Goal: Book appointment/travel/reservation: Book appointment/travel/reservation

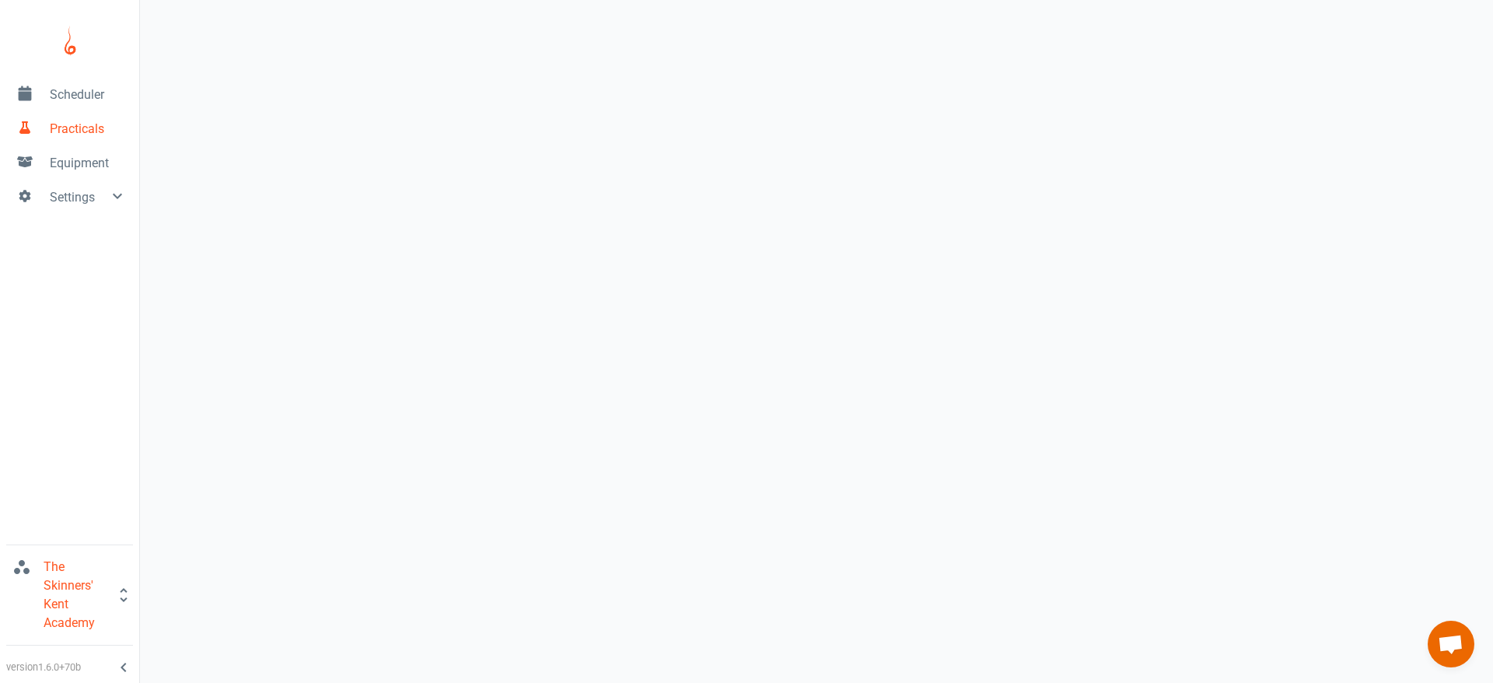
click at [91, 98] on span "Scheduler" at bounding box center [88, 95] width 77 height 19
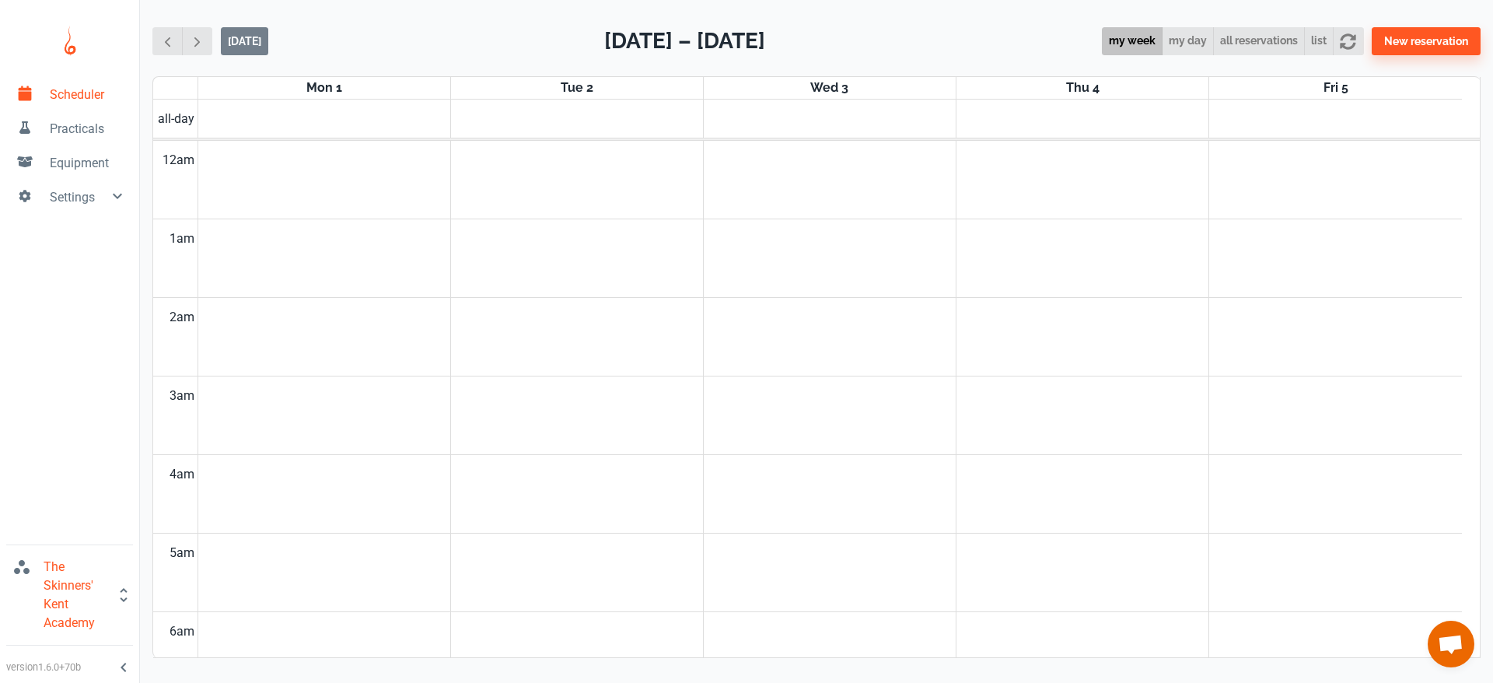
scroll to position [629, 0]
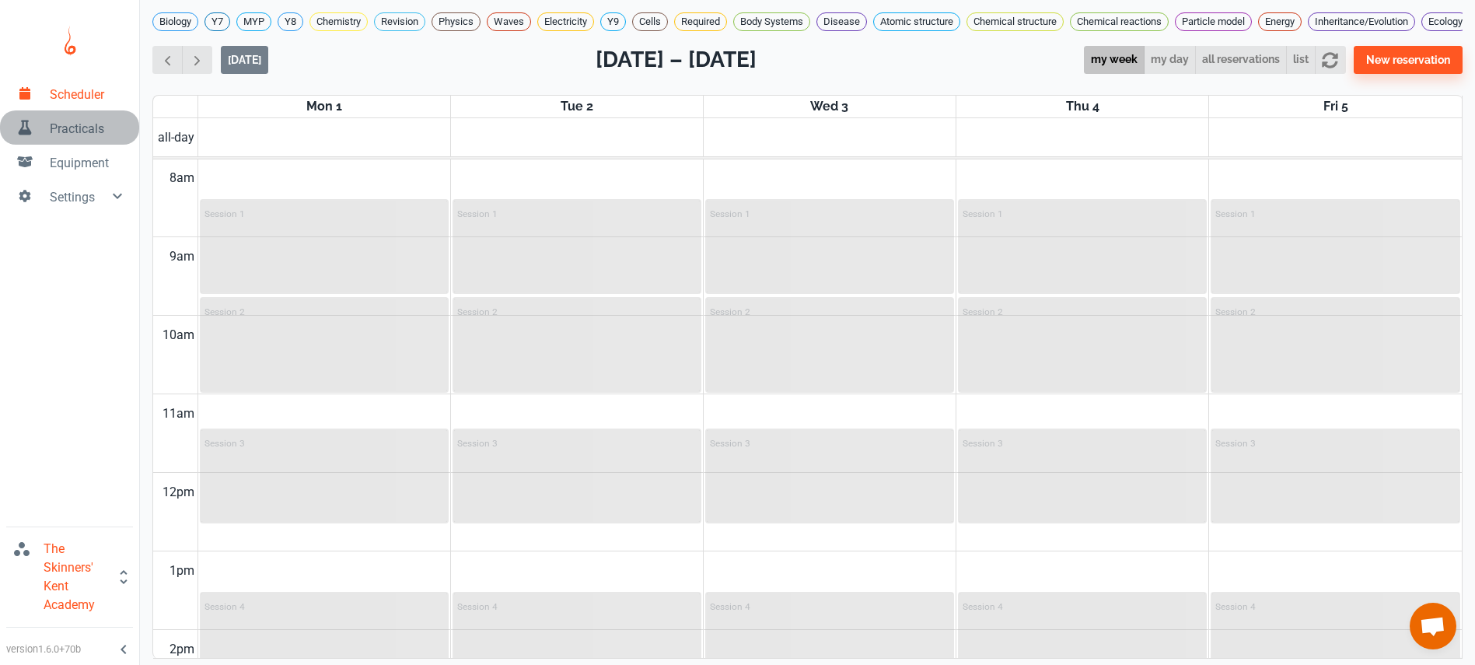
click at [86, 124] on span "Practicals" at bounding box center [88, 129] width 77 height 19
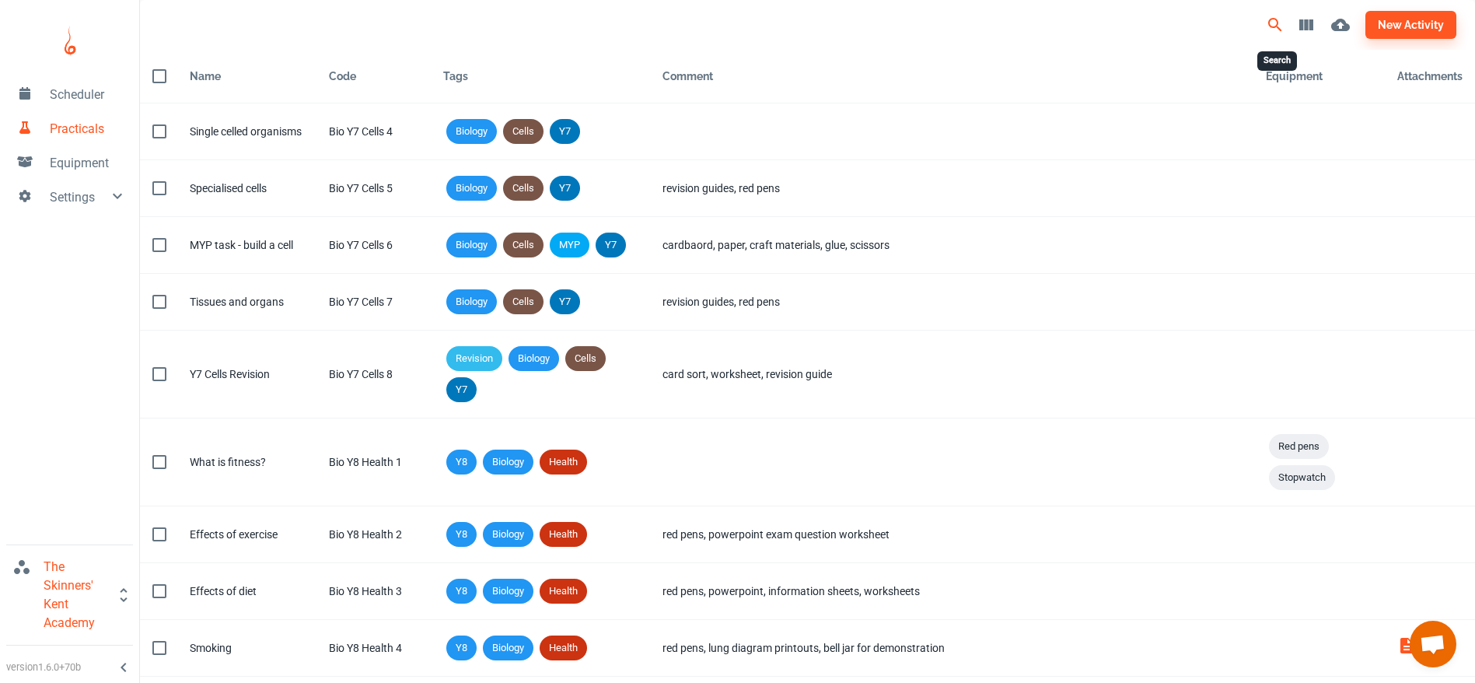
click at [1263, 17] on button "Search" at bounding box center [1275, 24] width 31 height 31
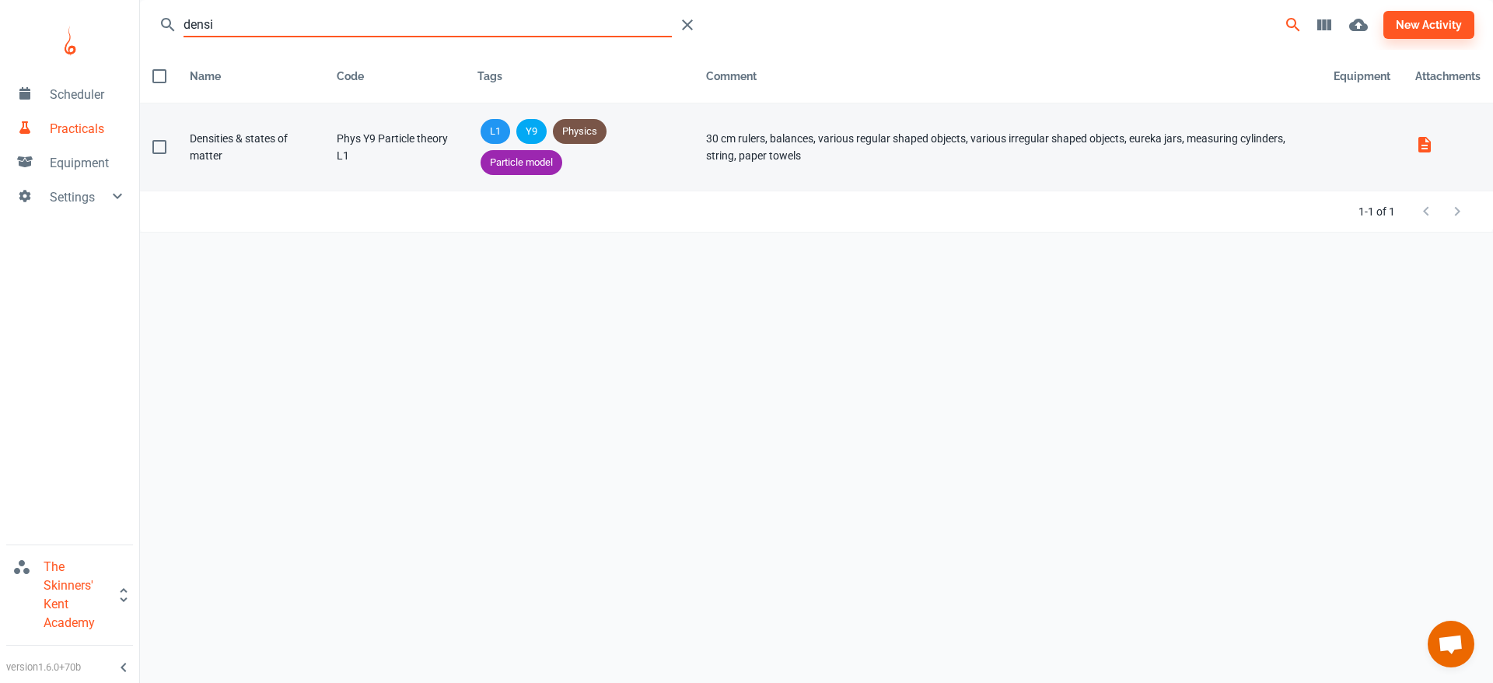
type input "densi"
click at [355, 159] on div "Phys Y9 Particle theory L1" at bounding box center [395, 147] width 116 height 34
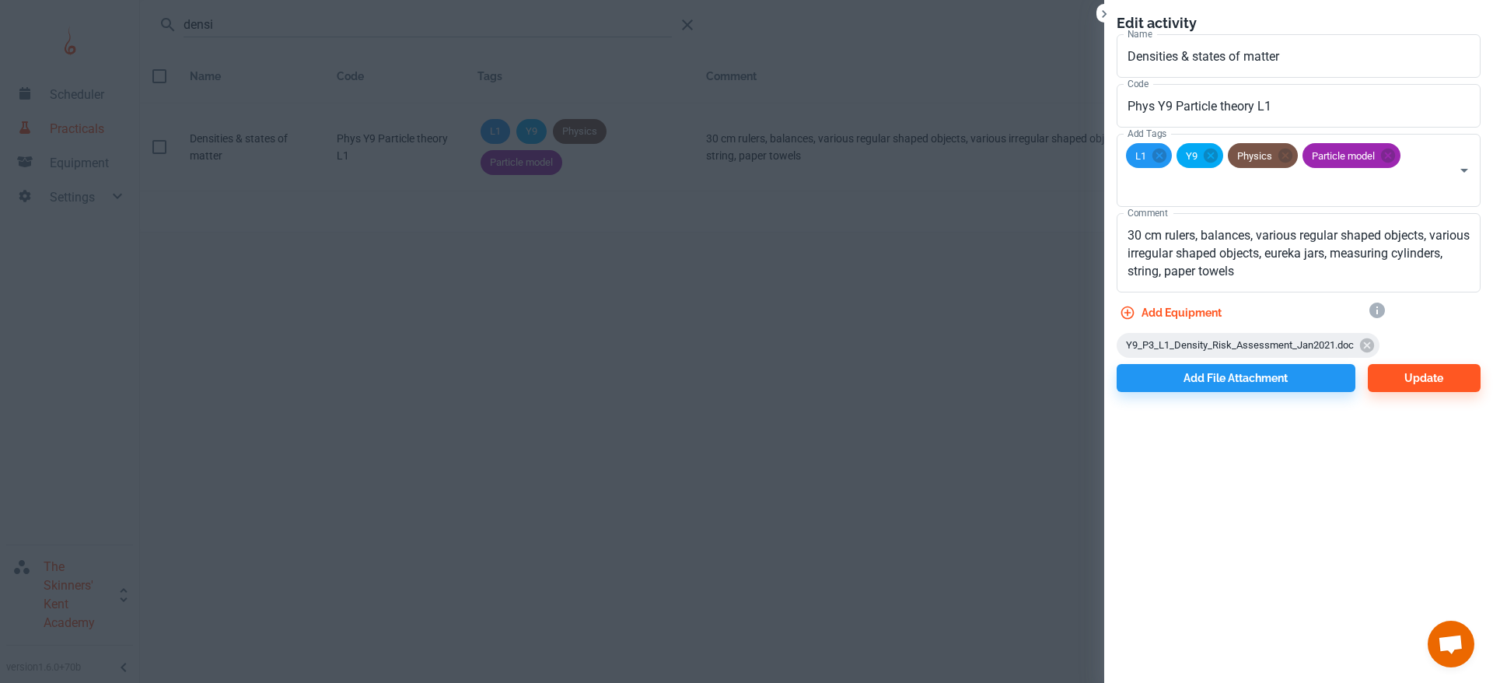
click at [332, 142] on div at bounding box center [746, 341] width 1493 height 683
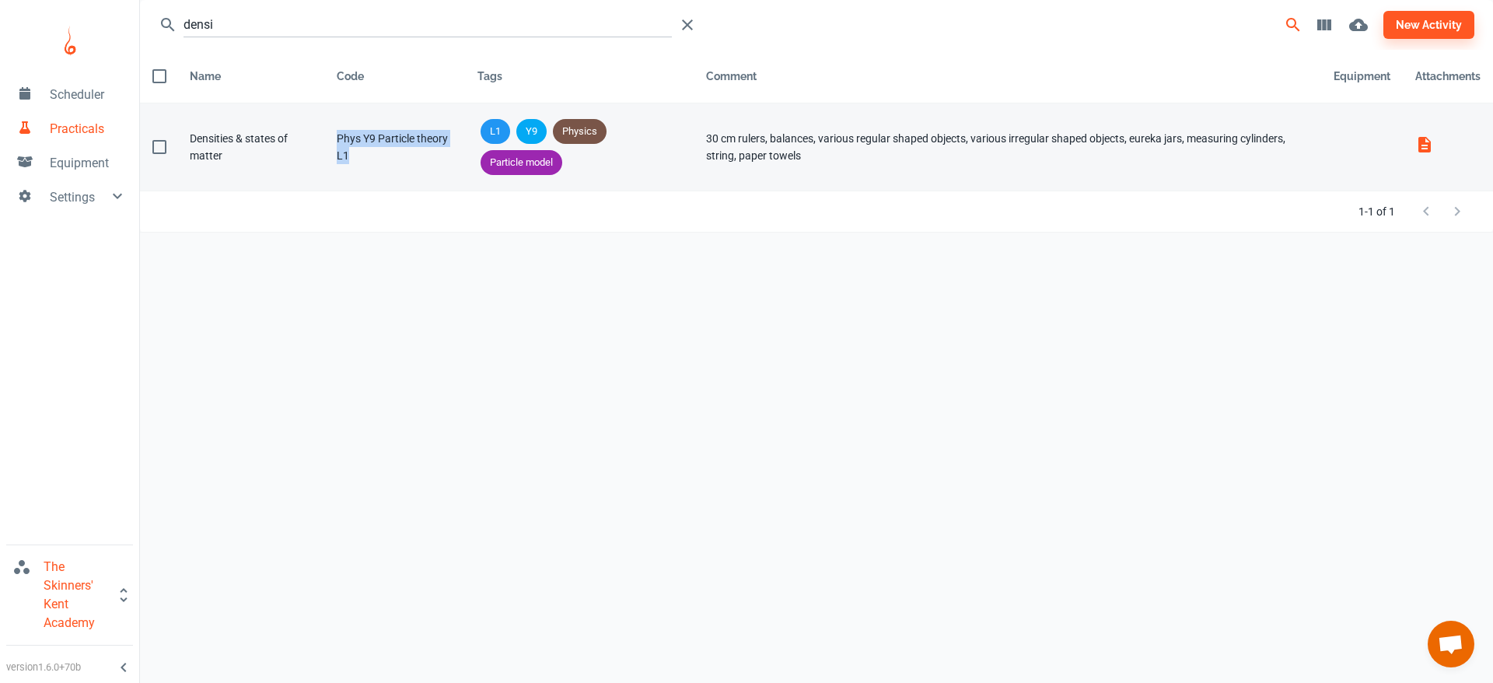
drag, startPoint x: 362, startPoint y: 154, endPoint x: 325, endPoint y: 142, distance: 38.4
click at [325, 142] on td "Code Phys Y9 Particle theory L1" at bounding box center [394, 147] width 141 height 88
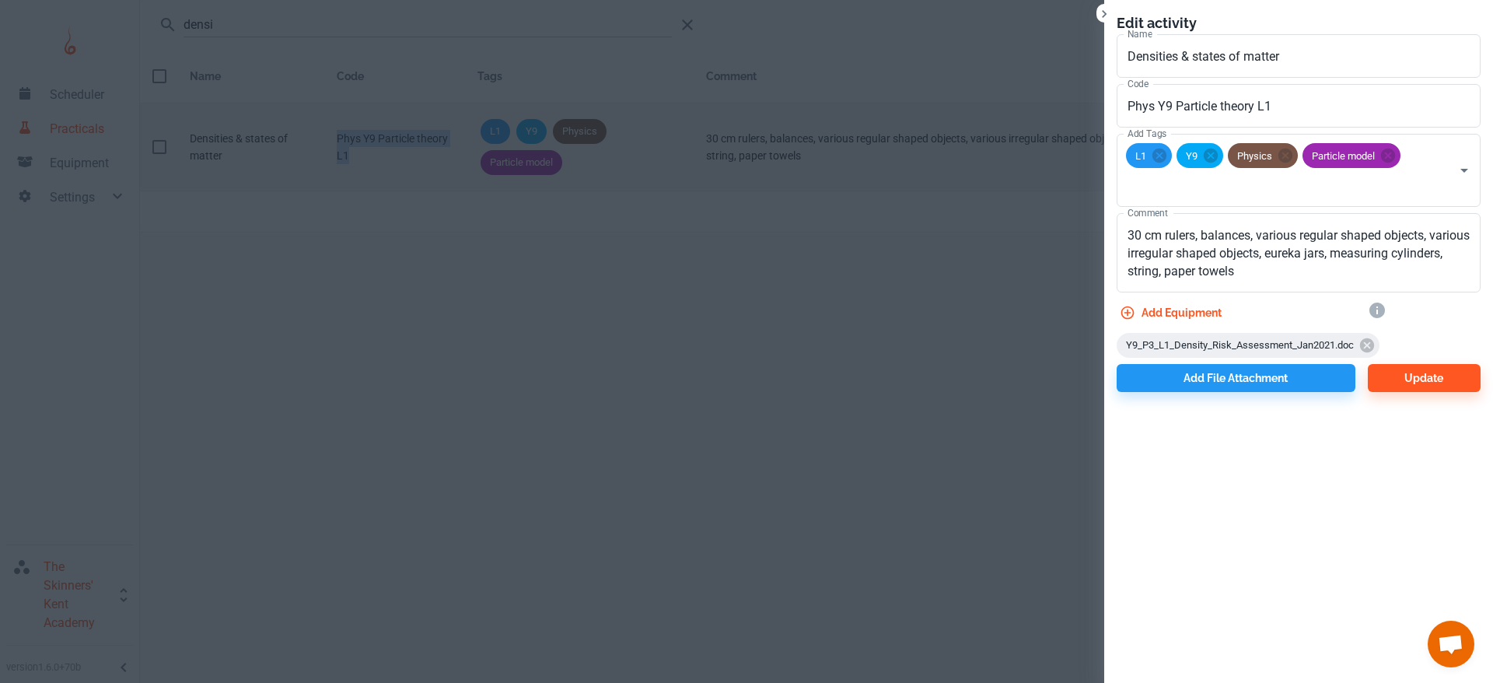
copy div "Phys Y9 Particle theory L1"
click at [379, 370] on div at bounding box center [746, 341] width 1493 height 683
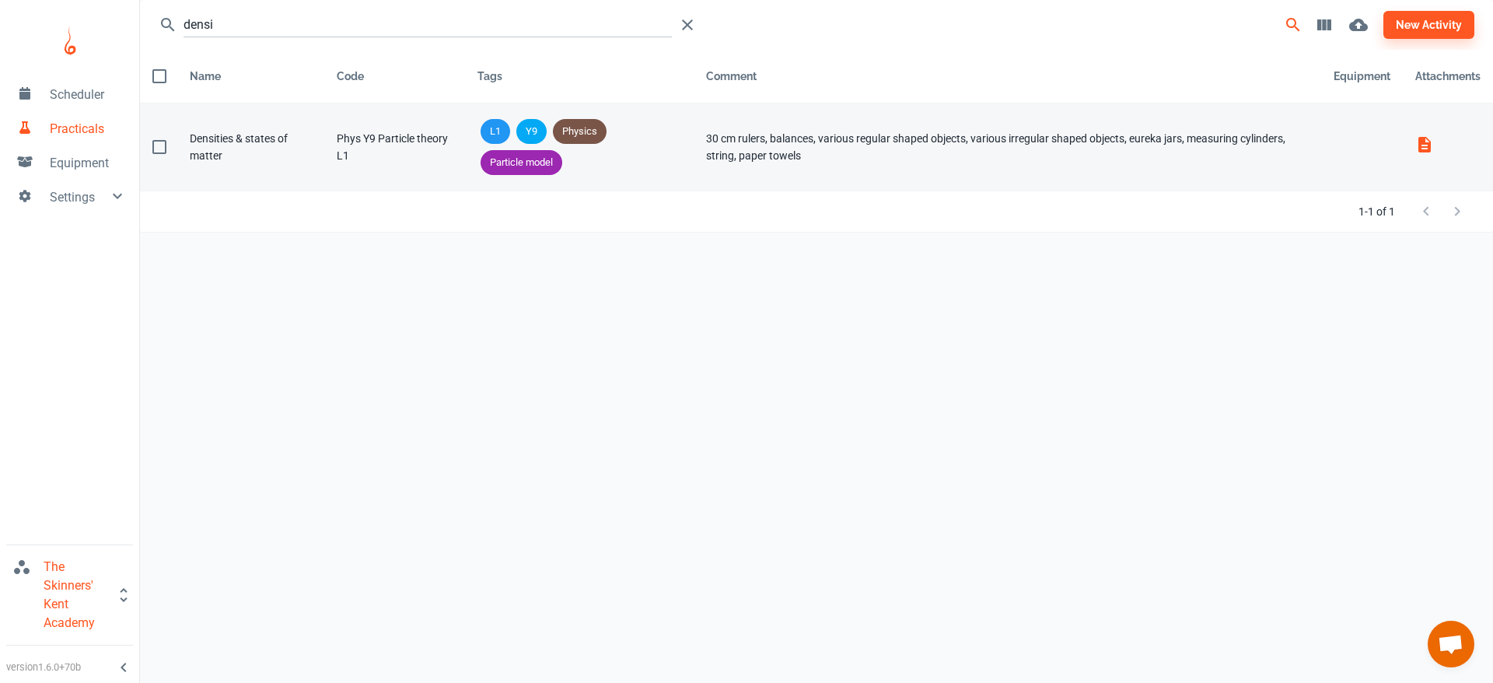
click at [394, 162] on div "Phys Y9 Particle theory L1" at bounding box center [395, 147] width 116 height 34
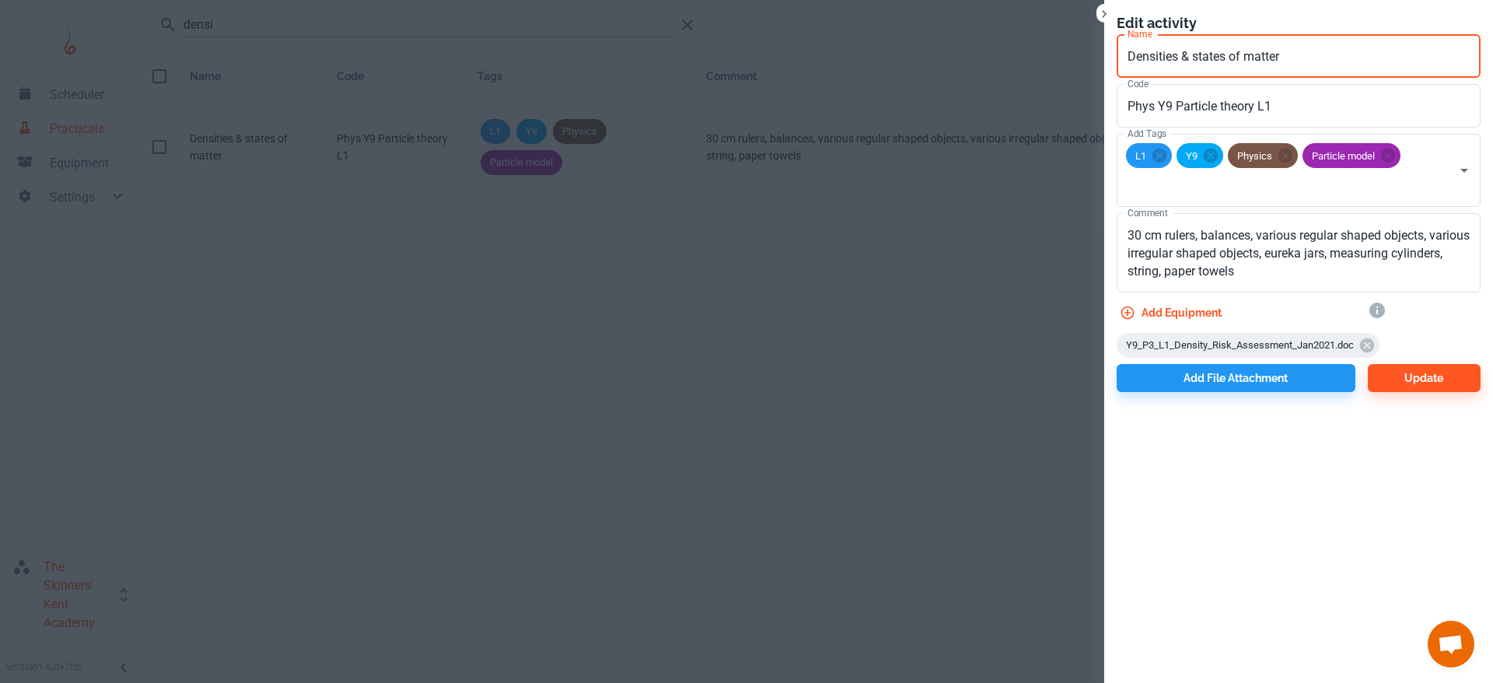
drag, startPoint x: 1291, startPoint y: 58, endPoint x: 1112, endPoint y: 66, distance: 179.1
click at [1112, 66] on div "Name [PERSON_NAME] & states of matter Name" at bounding box center [1292, 53] width 376 height 50
type input "Required Practical Density"
click at [1424, 387] on button "Update" at bounding box center [1424, 378] width 113 height 28
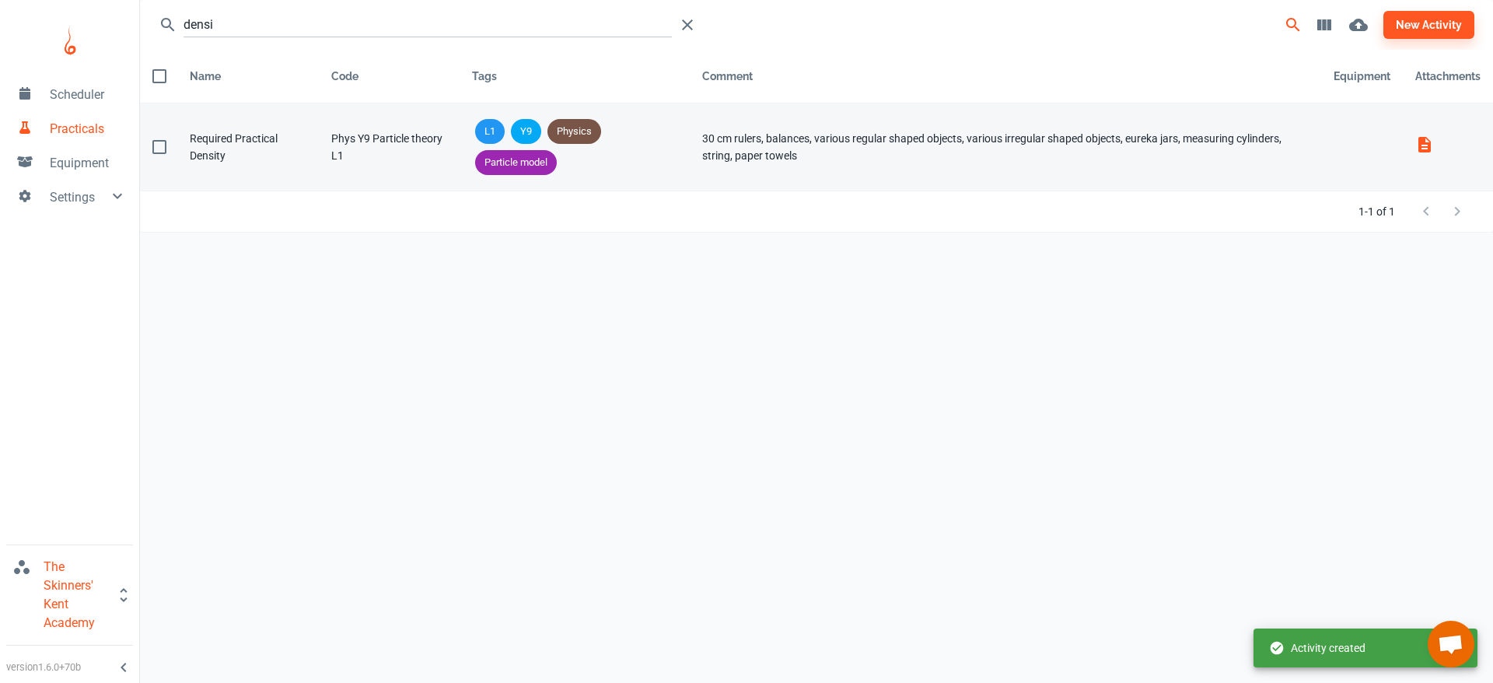
click at [270, 162] on div "Required Practical Density" at bounding box center [248, 147] width 117 height 34
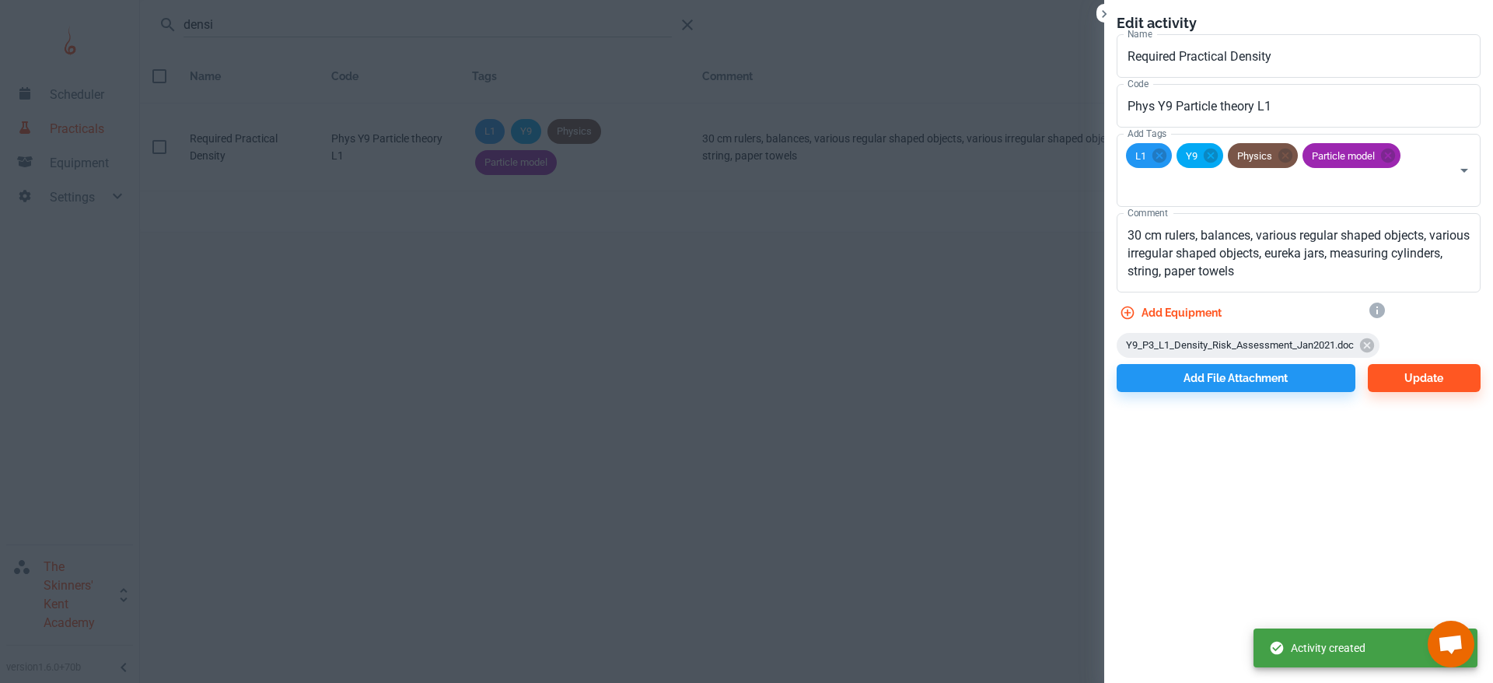
click at [367, 160] on div at bounding box center [746, 341] width 1493 height 683
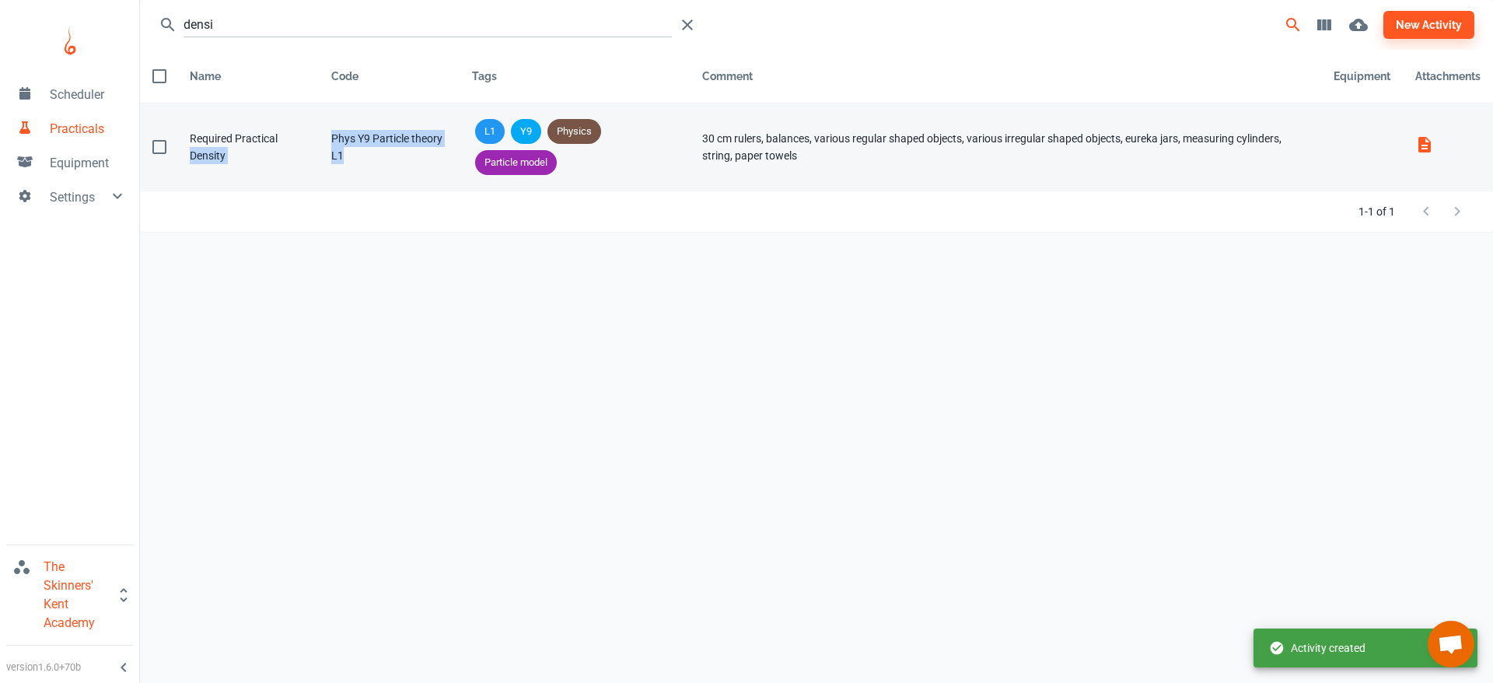
drag, startPoint x: 366, startPoint y: 160, endPoint x: 311, endPoint y: 145, distance: 57.2
click at [311, 145] on tr "Name Required Practical Density Code Phys Y9 Particle theory L1 Tags L1 Y9 Phys…" at bounding box center [816, 147] width 1353 height 88
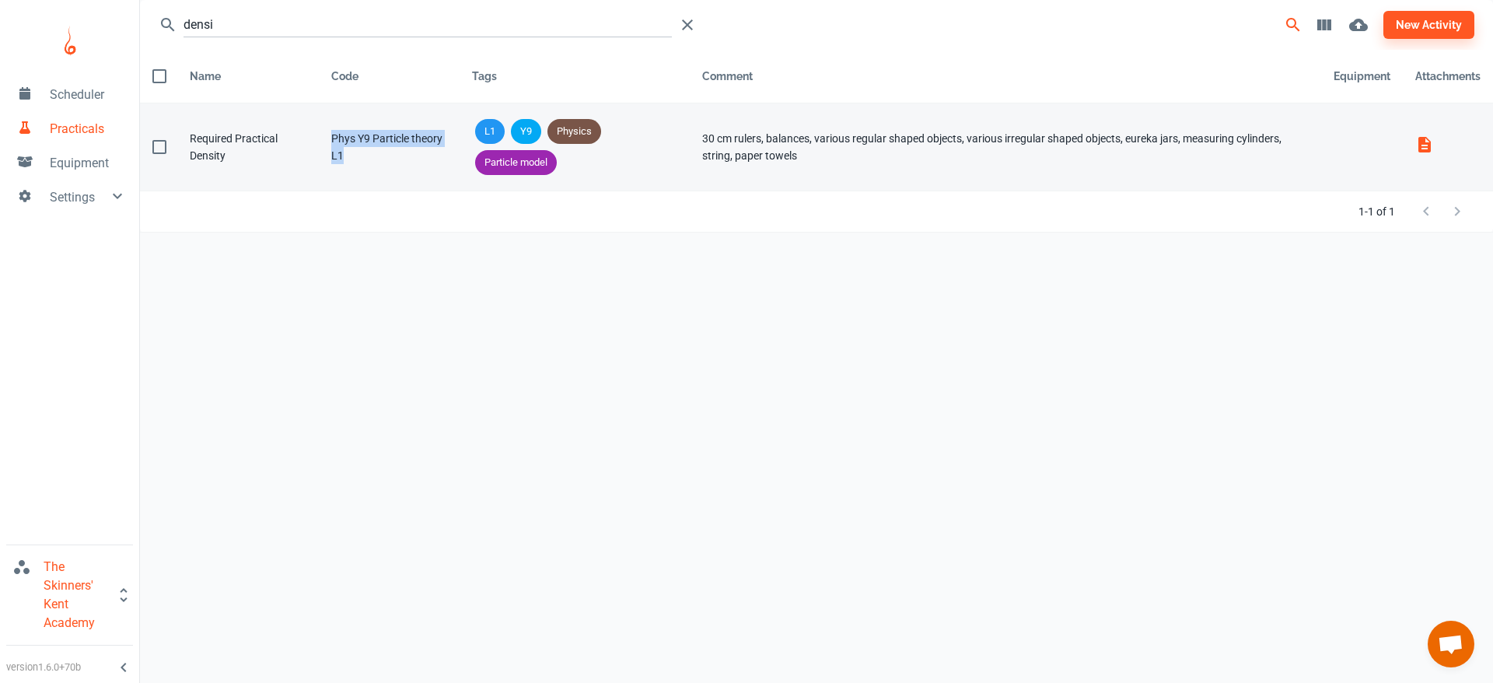
copy tr "Code Phys Y9 Particle theory L1"
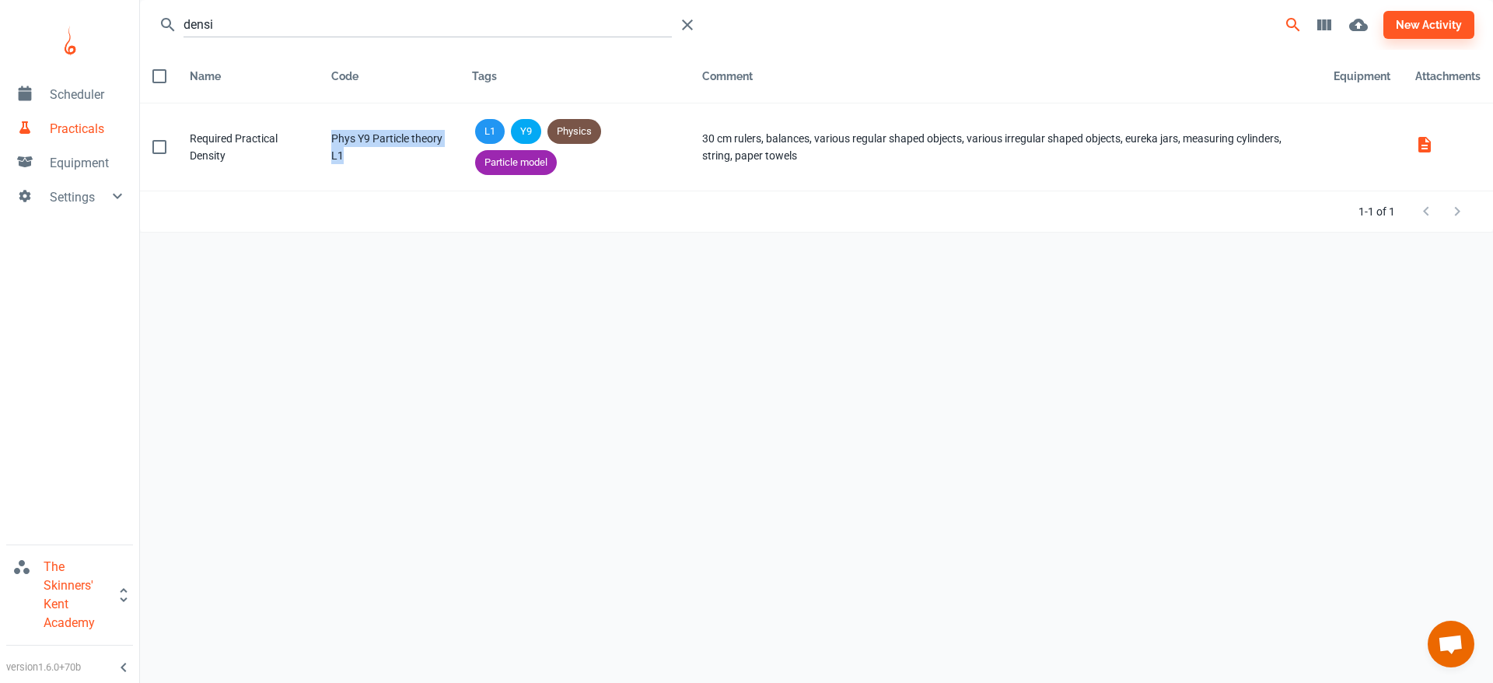
click at [65, 97] on span "Scheduler" at bounding box center [88, 95] width 77 height 19
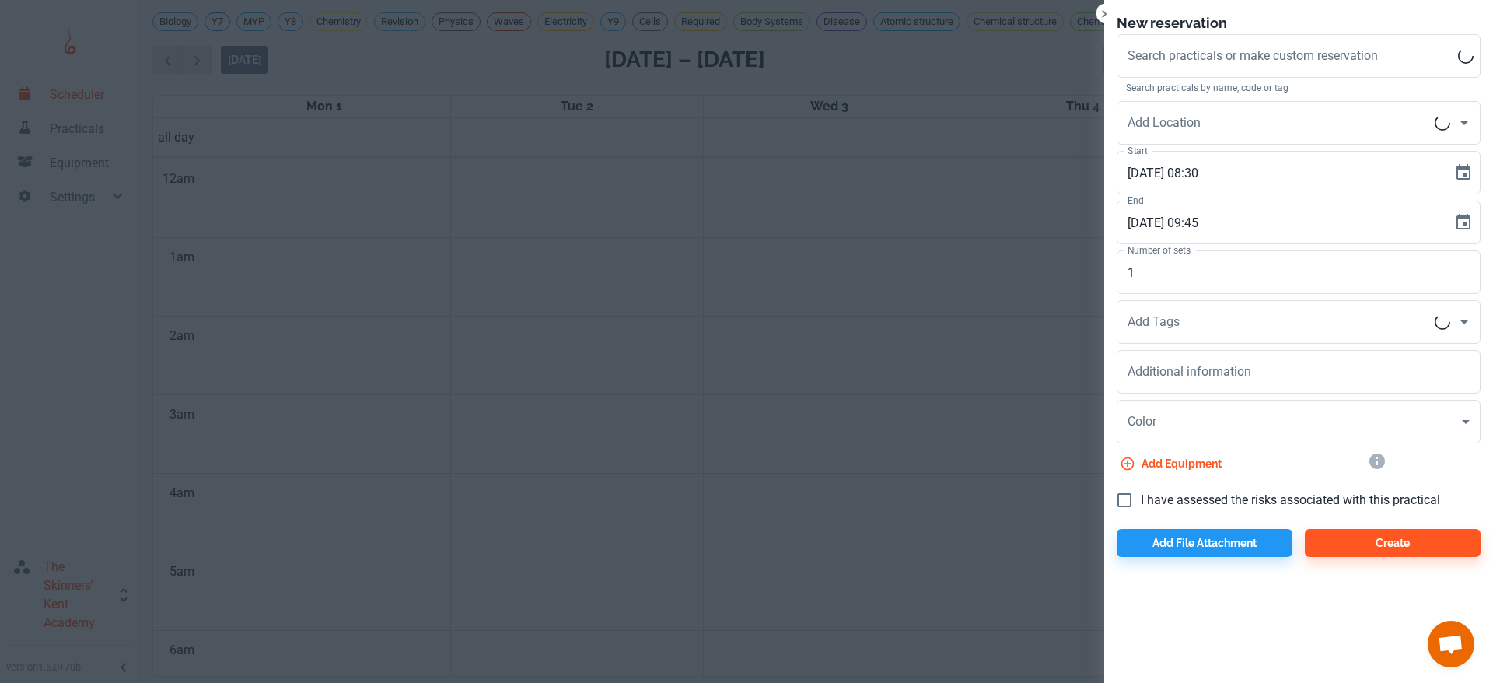
scroll to position [629, 0]
click at [1224, 60] on div "Search practicals or make custom reservation Search practicals or make custom r…" at bounding box center [1299, 56] width 364 height 44
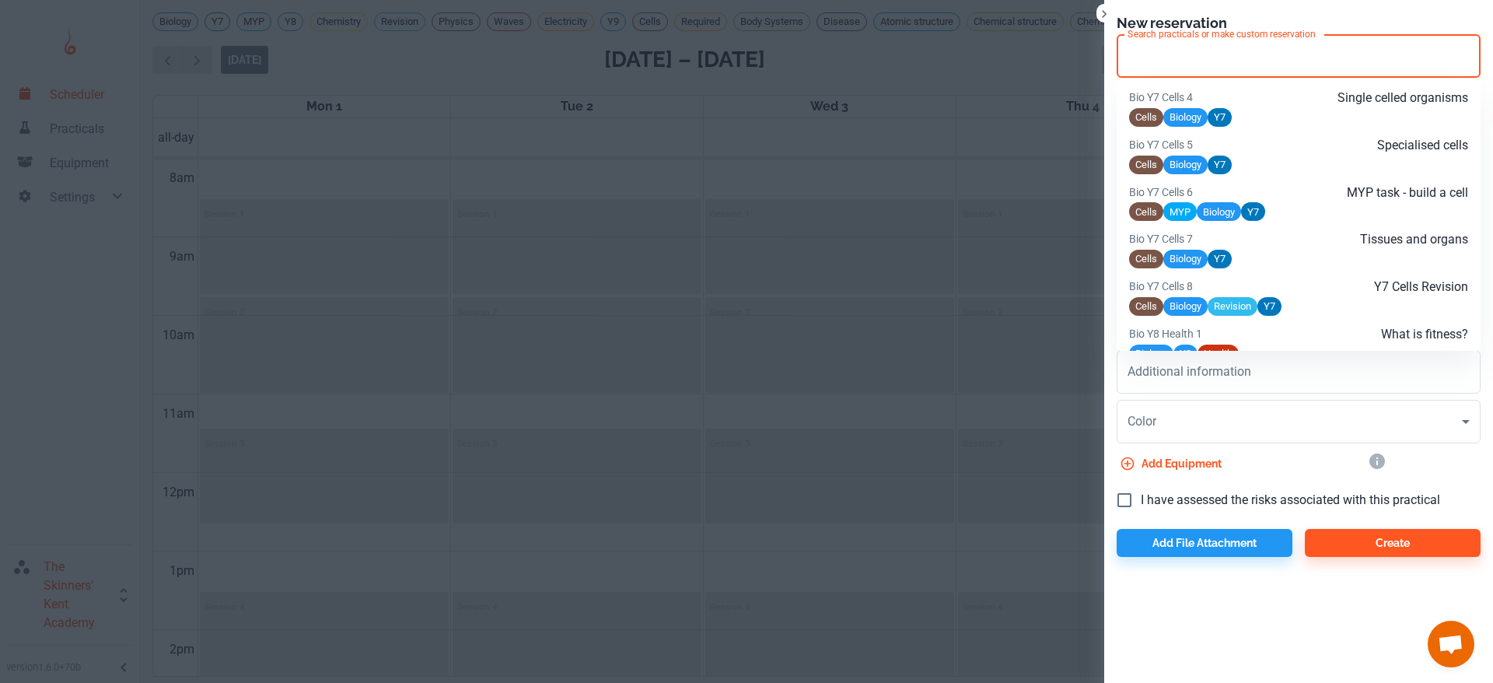
paste input "Phys Y9 Particle theory L1"
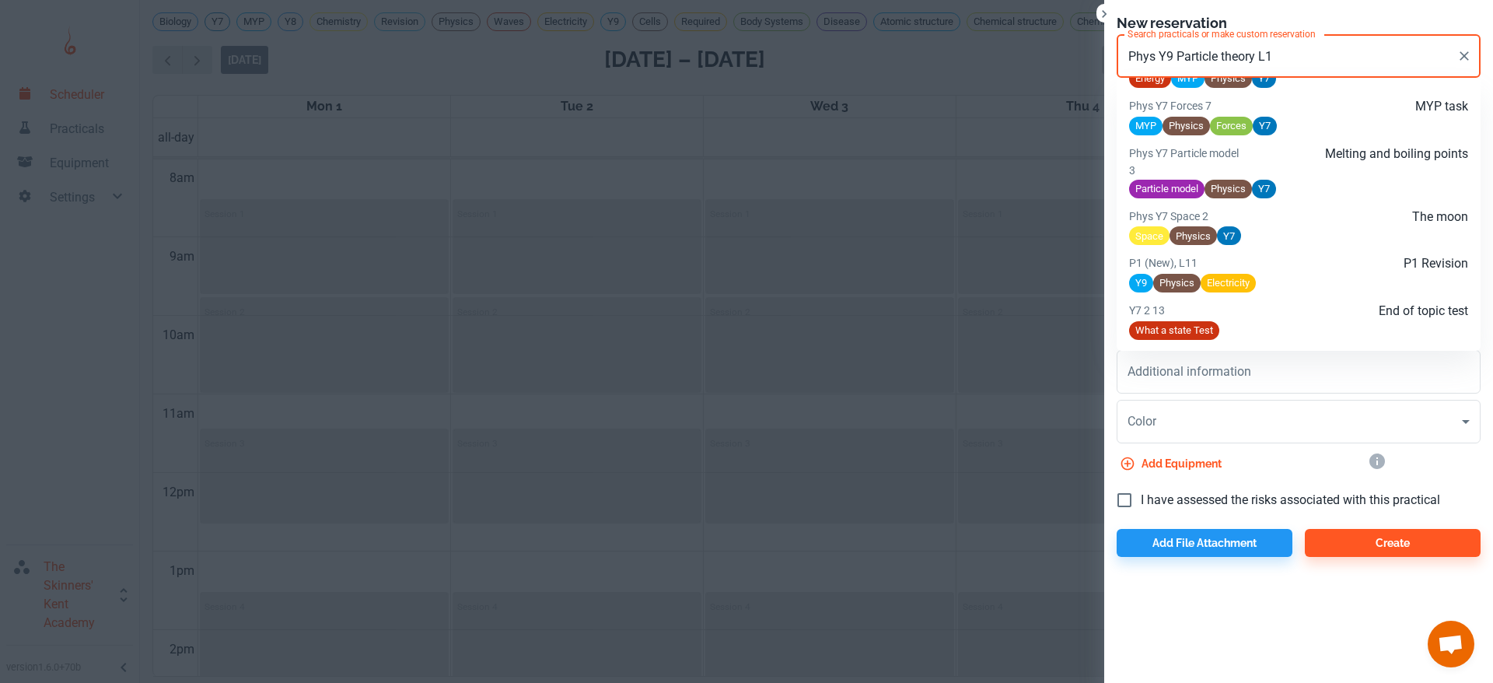
scroll to position [976, 0]
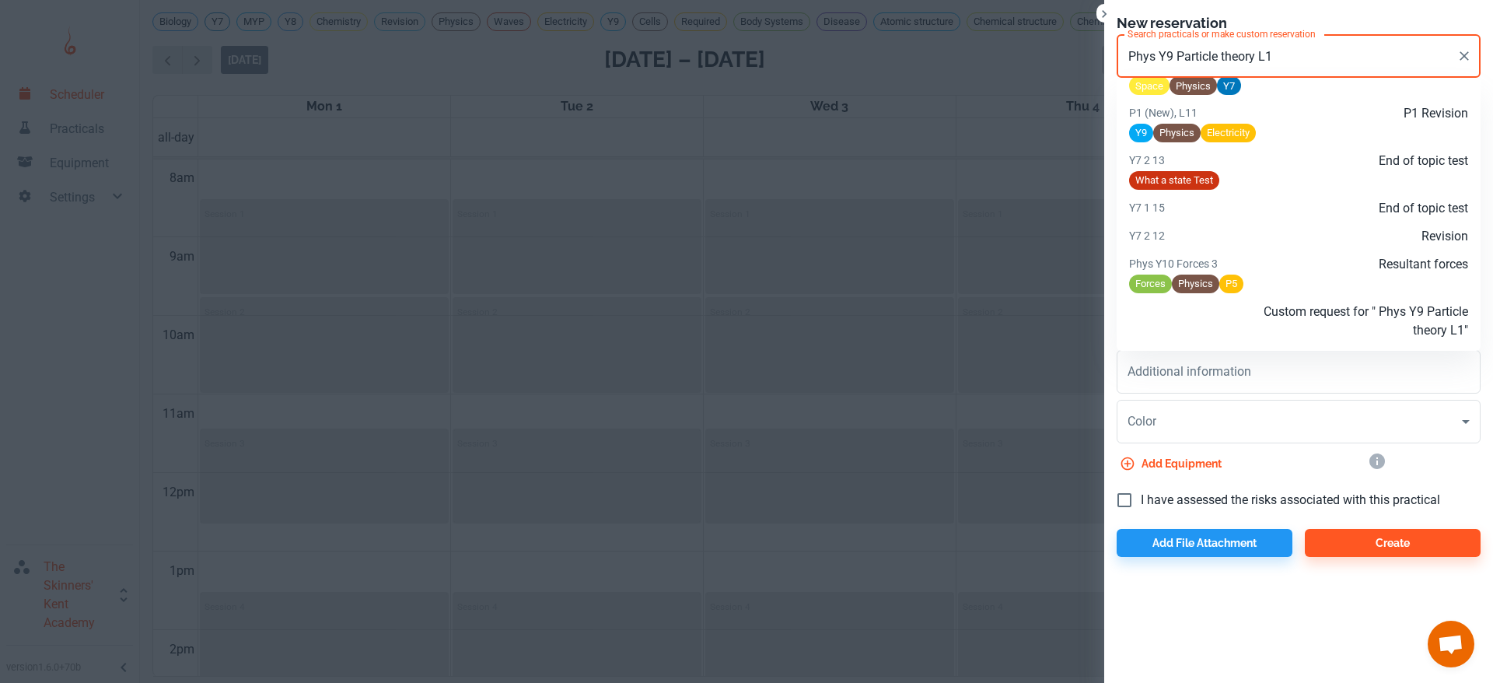
drag, startPoint x: 1341, startPoint y: 56, endPoint x: 1048, endPoint y: 47, distance: 292.6
click at [1048, 47] on div "New reservation Search practicals or make custom reservation Phys Y9 Particle t…" at bounding box center [746, 341] width 1493 height 683
paste input "text"
click at [1153, 50] on input "Phys Y9 Particle theory L1" at bounding box center [1287, 56] width 327 height 30
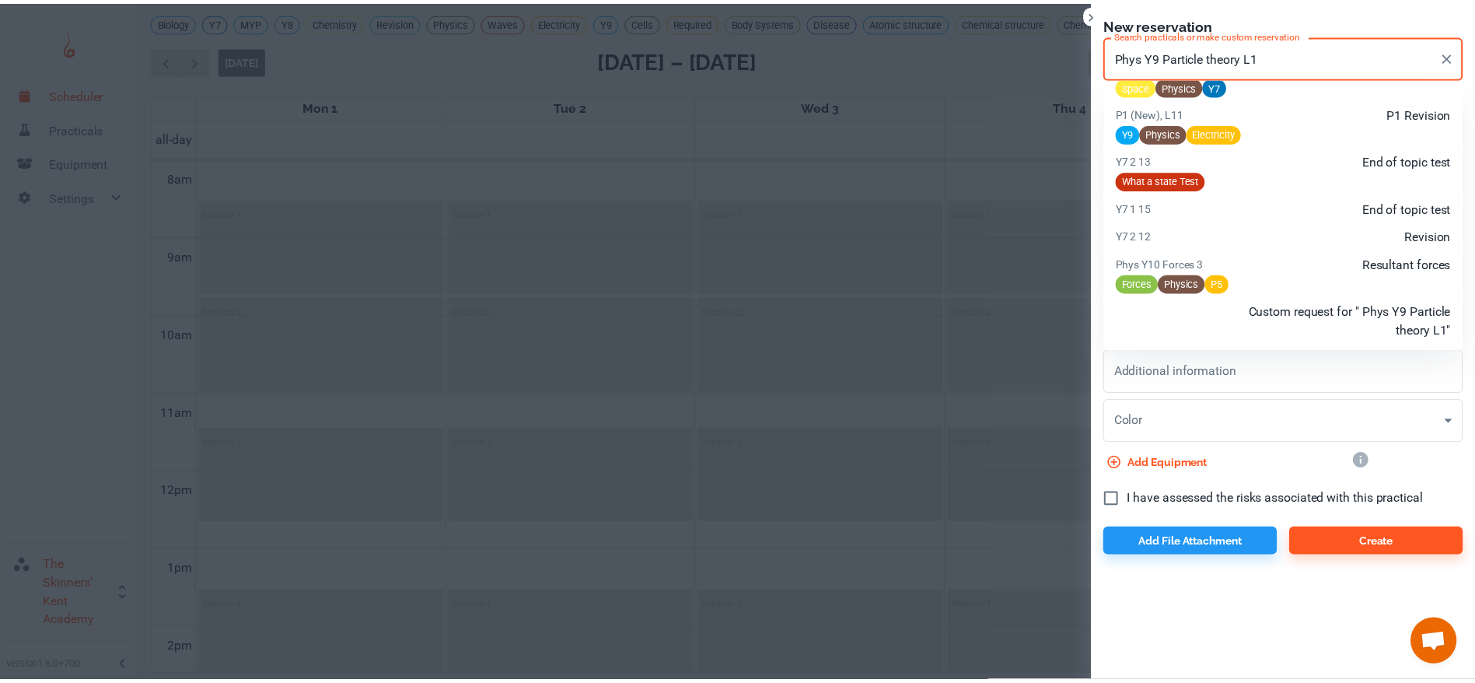
scroll to position [986, 0]
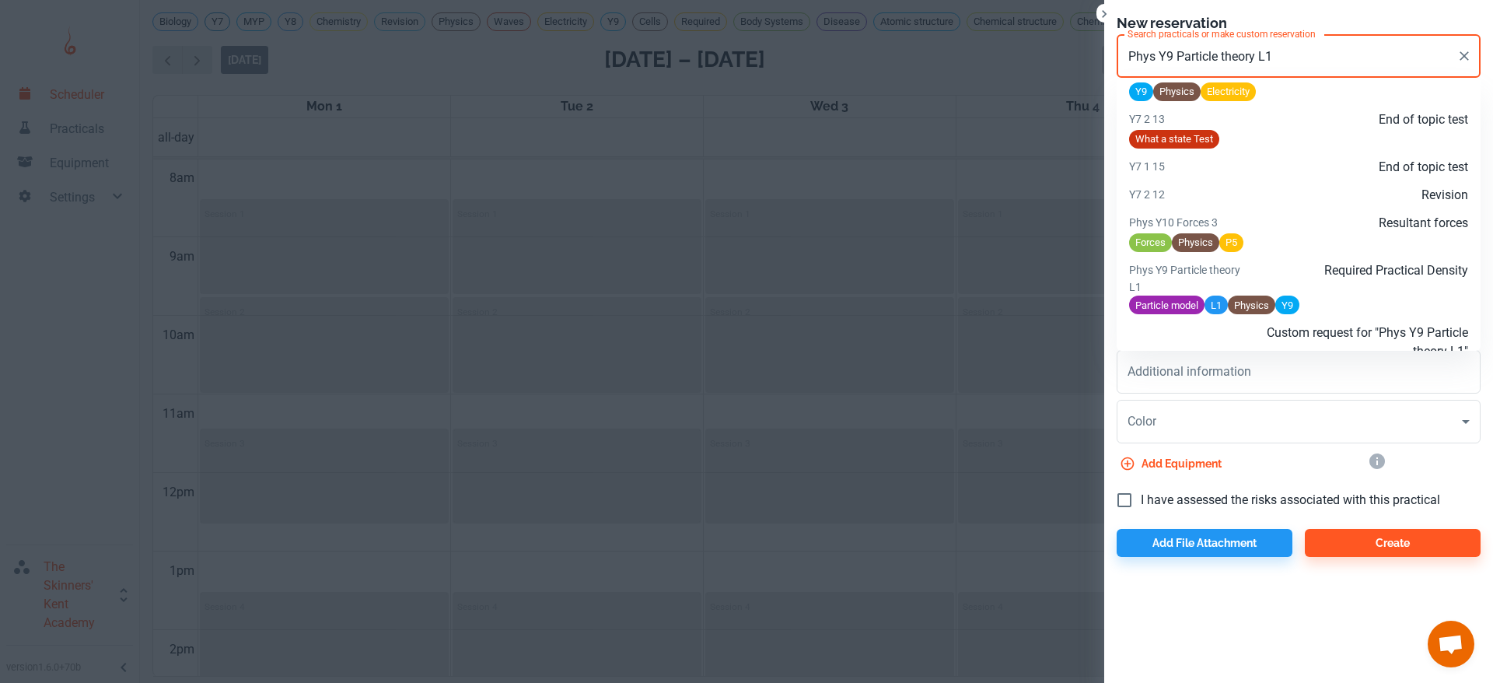
click at [1353, 296] on div "Required Practical Density" at bounding box center [1355, 278] width 226 height 34
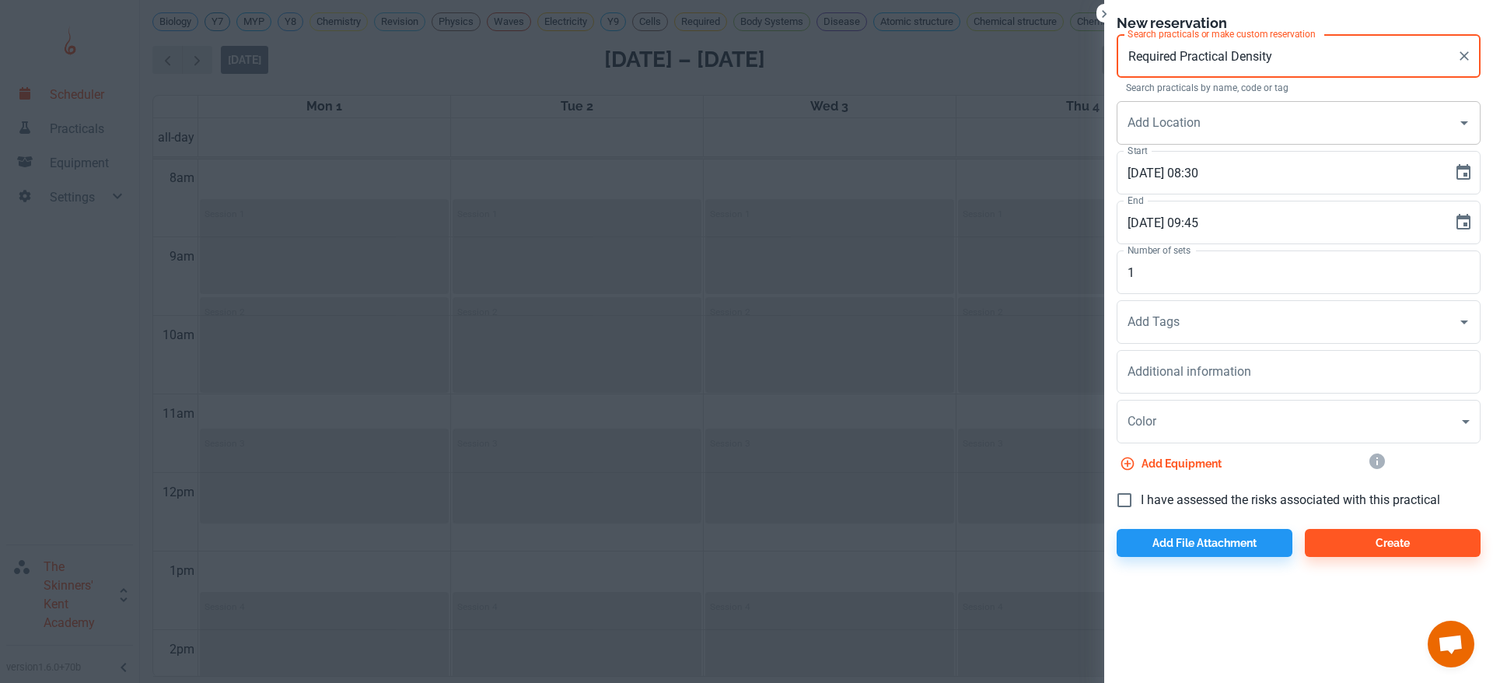
type input "Required Practical Density"
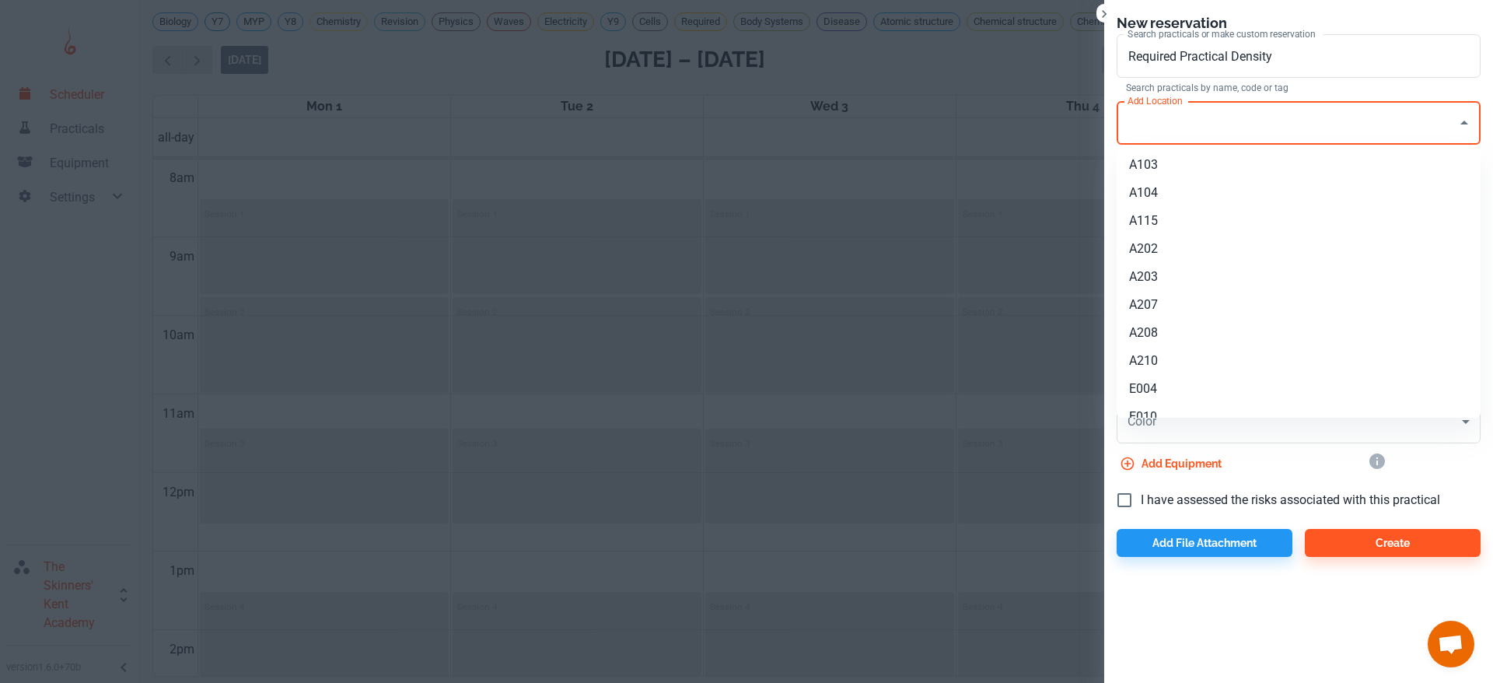
click at [1209, 120] on input "Add Location" at bounding box center [1287, 123] width 327 height 30
click at [1197, 188] on li "A104" at bounding box center [1299, 193] width 364 height 28
type input "A104"
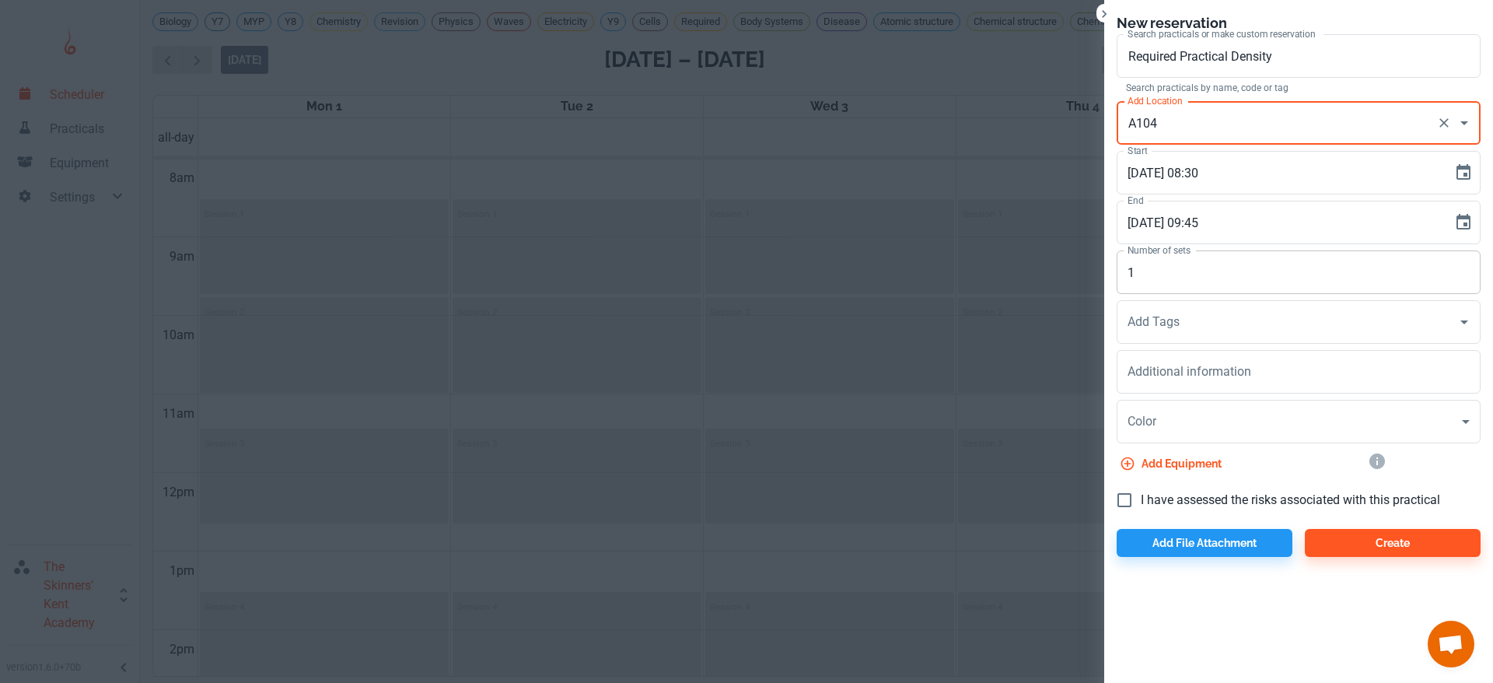
click at [1189, 268] on input "1" at bounding box center [1299, 272] width 364 height 44
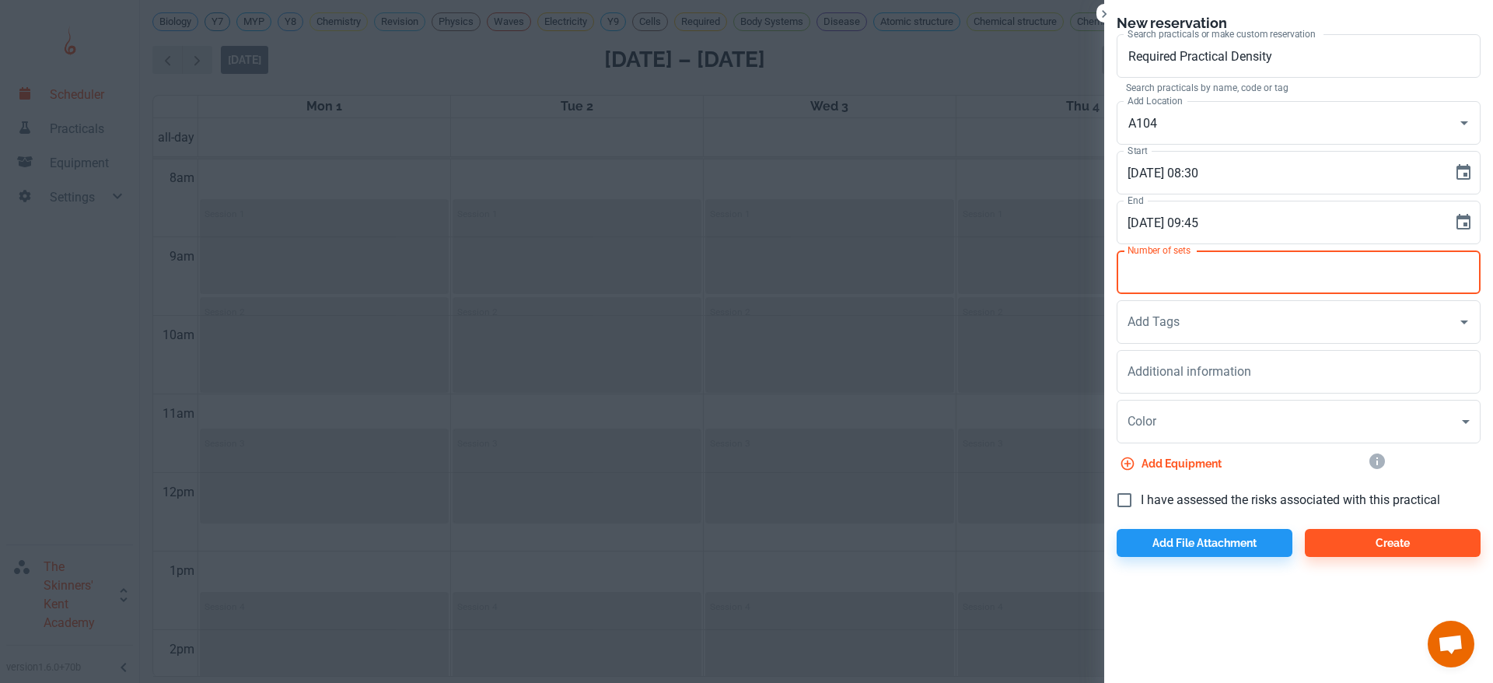
click at [1174, 262] on input "Number of sets" at bounding box center [1299, 272] width 364 height 44
type input "12"
click at [1174, 504] on span "I have assessed the risks associated with this practical" at bounding box center [1290, 500] width 299 height 19
click at [1141, 504] on input "I have assessed the risks associated with this practical" at bounding box center [1124, 500] width 33 height 33
checkbox input "true"
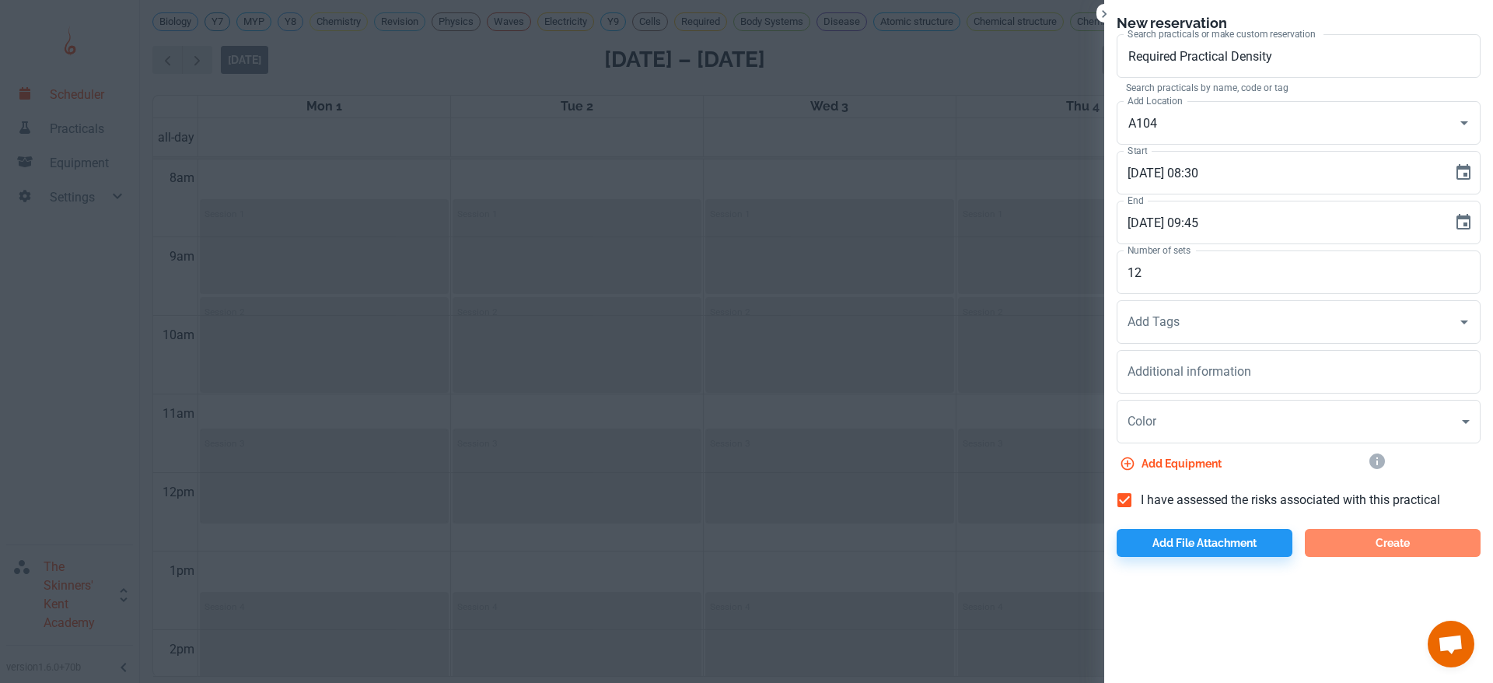
click at [1350, 545] on button "Create" at bounding box center [1393, 543] width 176 height 28
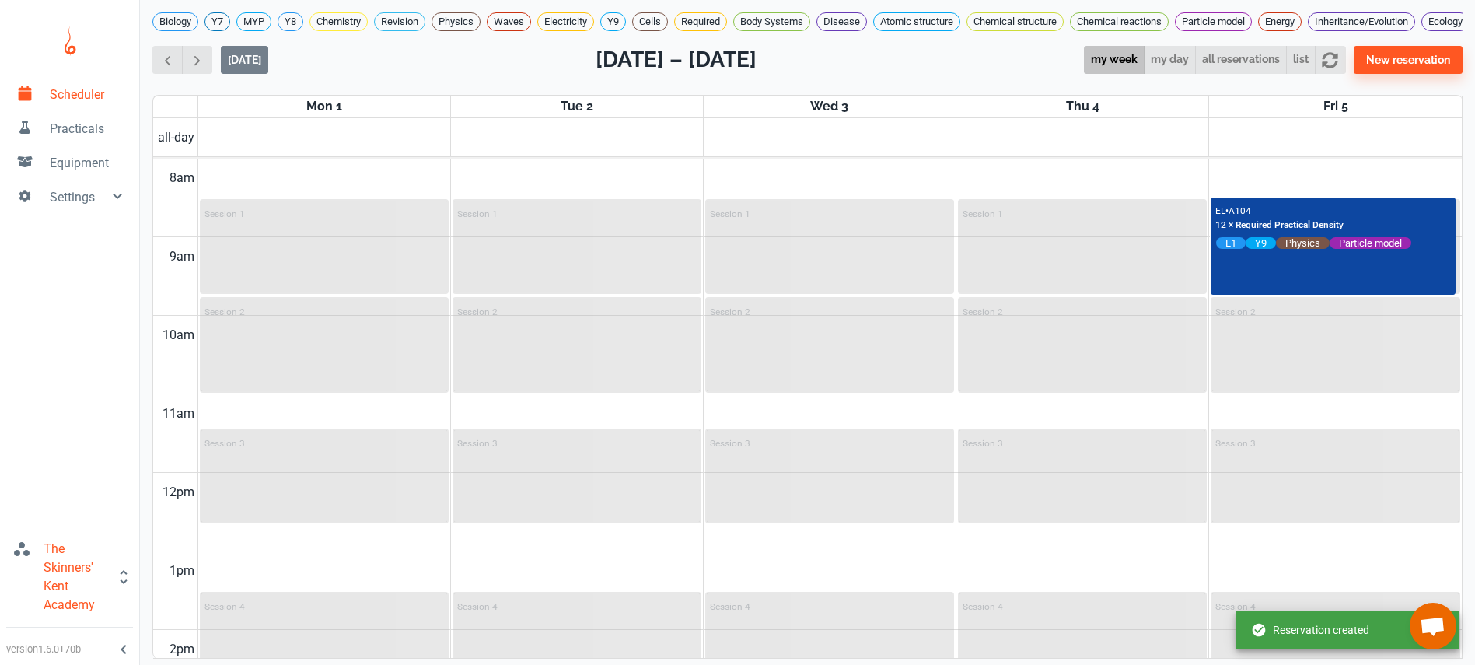
click at [89, 107] on link "Scheduler" at bounding box center [69, 93] width 139 height 34
click at [89, 136] on span "Practicals" at bounding box center [88, 129] width 77 height 19
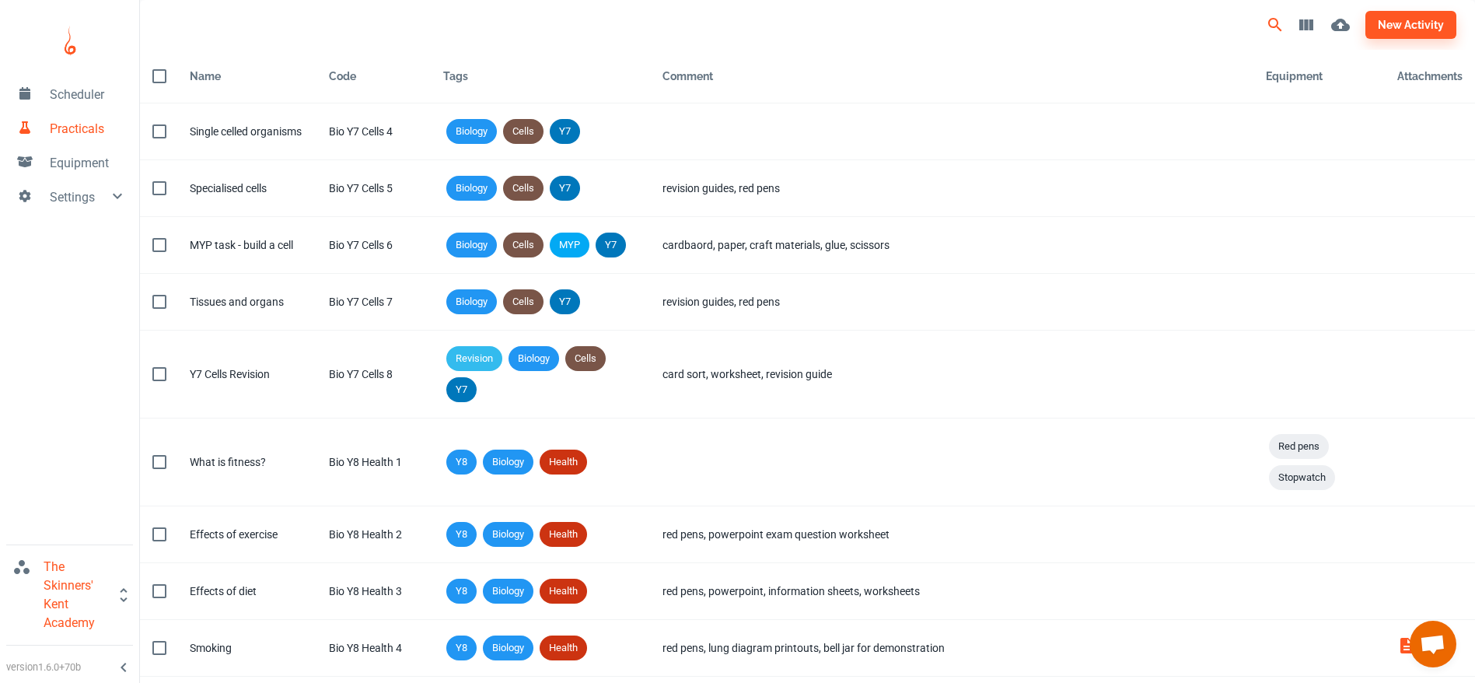
click at [1279, 33] on icon "Search" at bounding box center [1275, 25] width 19 height 19
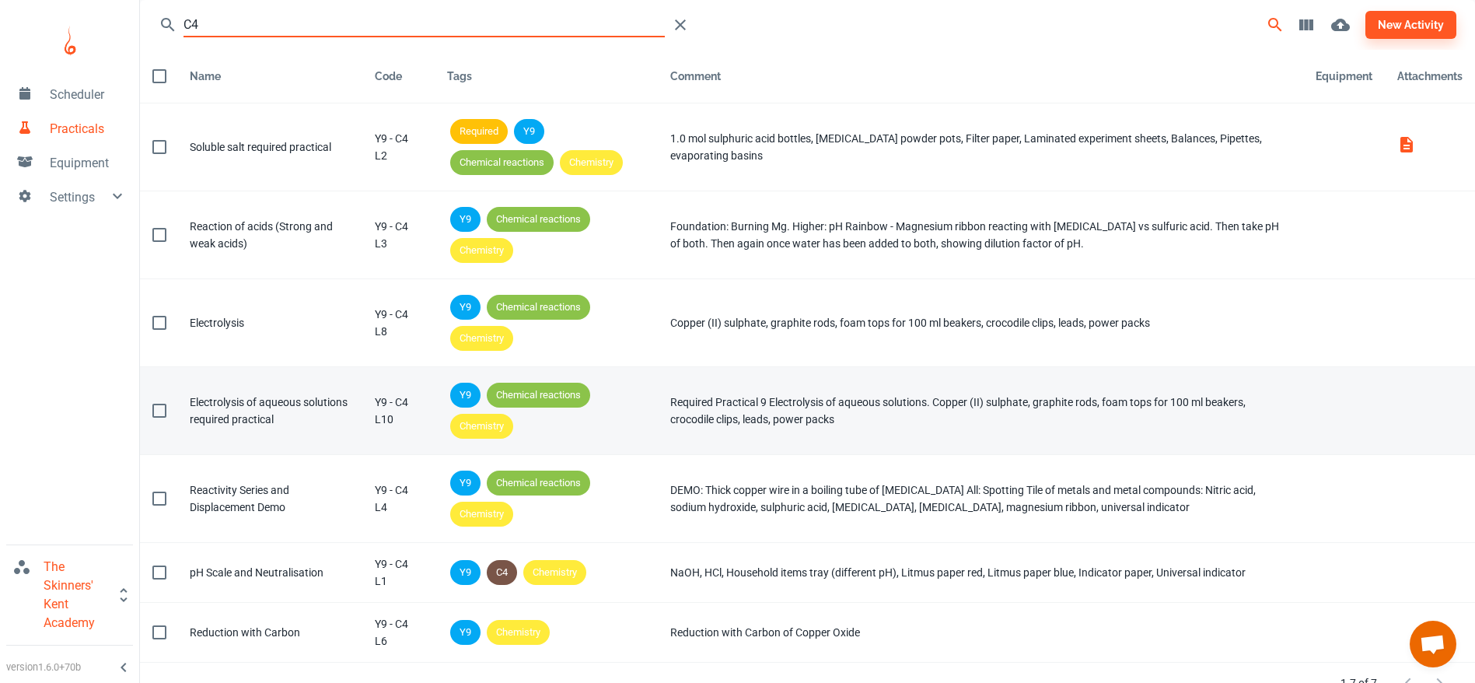
scroll to position [21, 0]
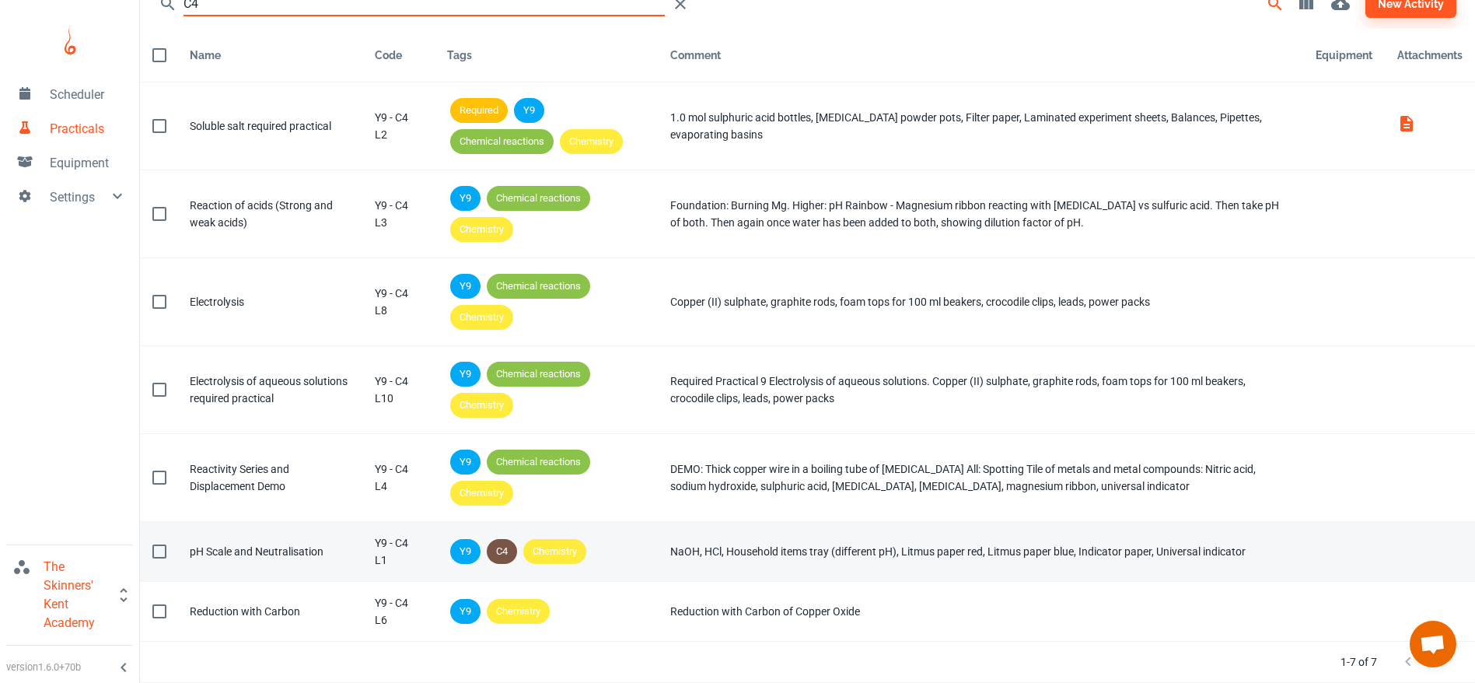
type input "C4"
drag, startPoint x: 396, startPoint y: 562, endPoint x: 380, endPoint y: 544, distance: 23.7
click at [380, 544] on div "Y9 - C4 L1" at bounding box center [398, 551] width 47 height 34
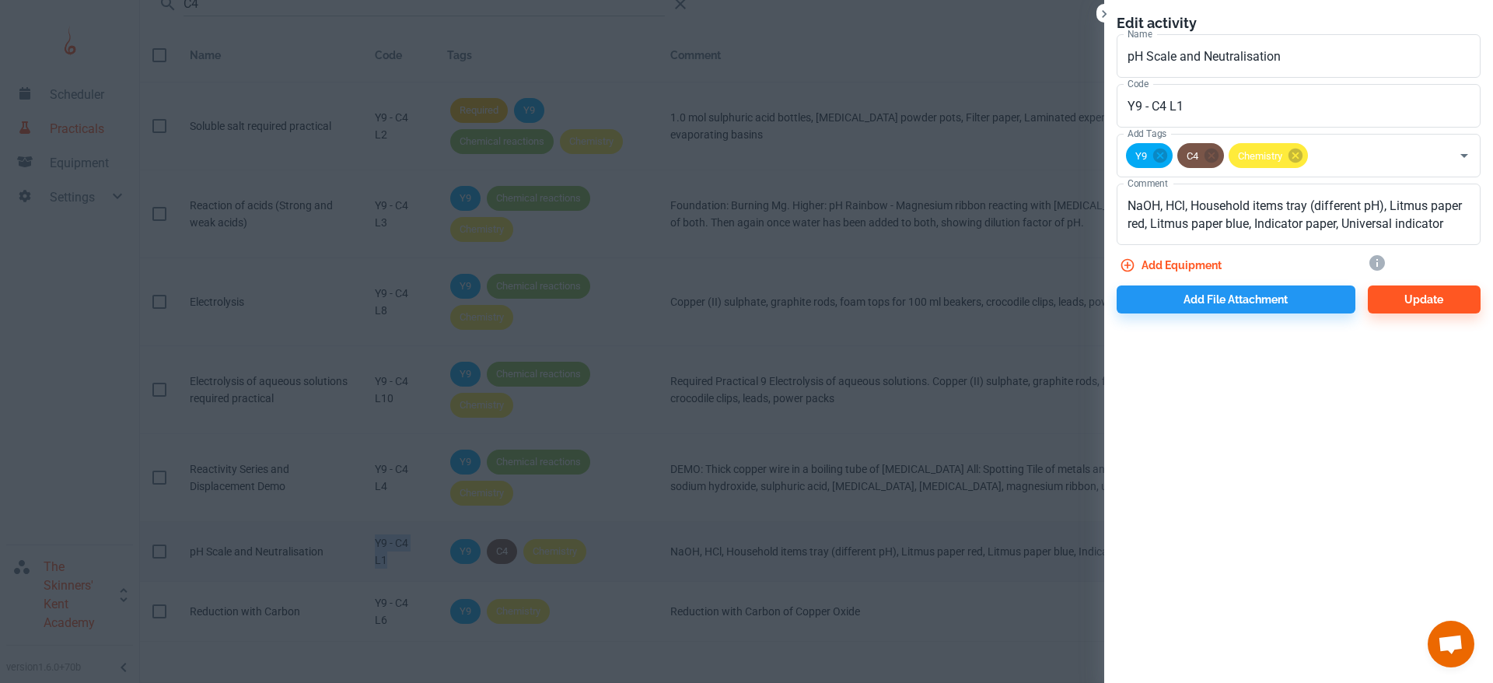
copy div "Y9 - C4 L1"
click at [360, 320] on div at bounding box center [746, 341] width 1493 height 683
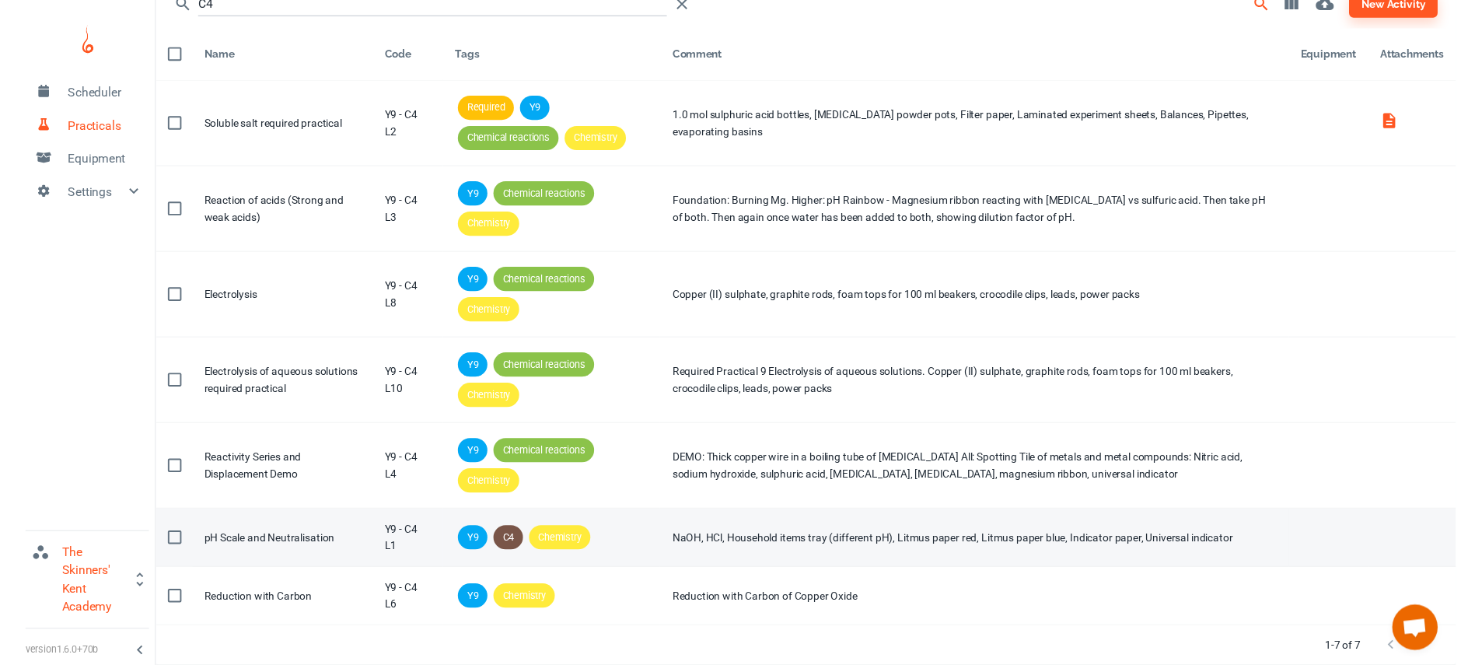
scroll to position [20, 0]
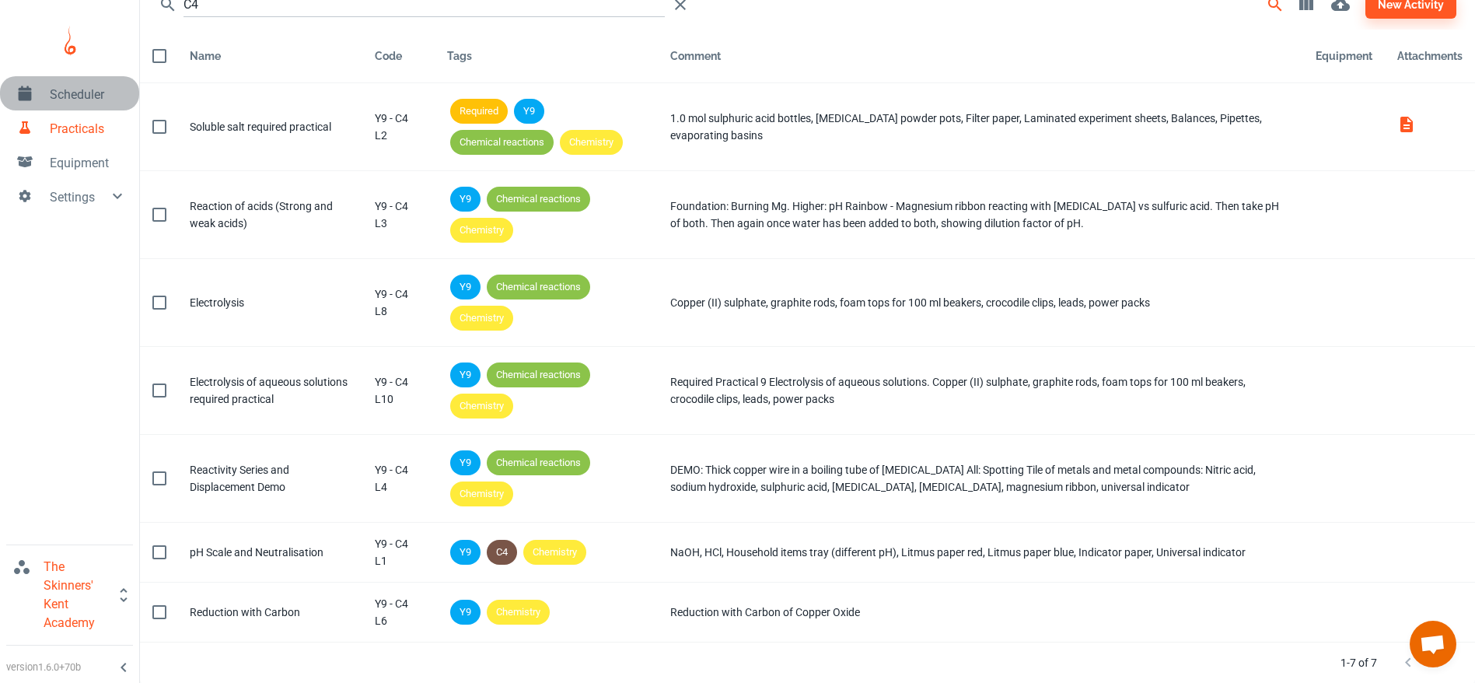
click at [56, 93] on span "Scheduler" at bounding box center [88, 95] width 77 height 19
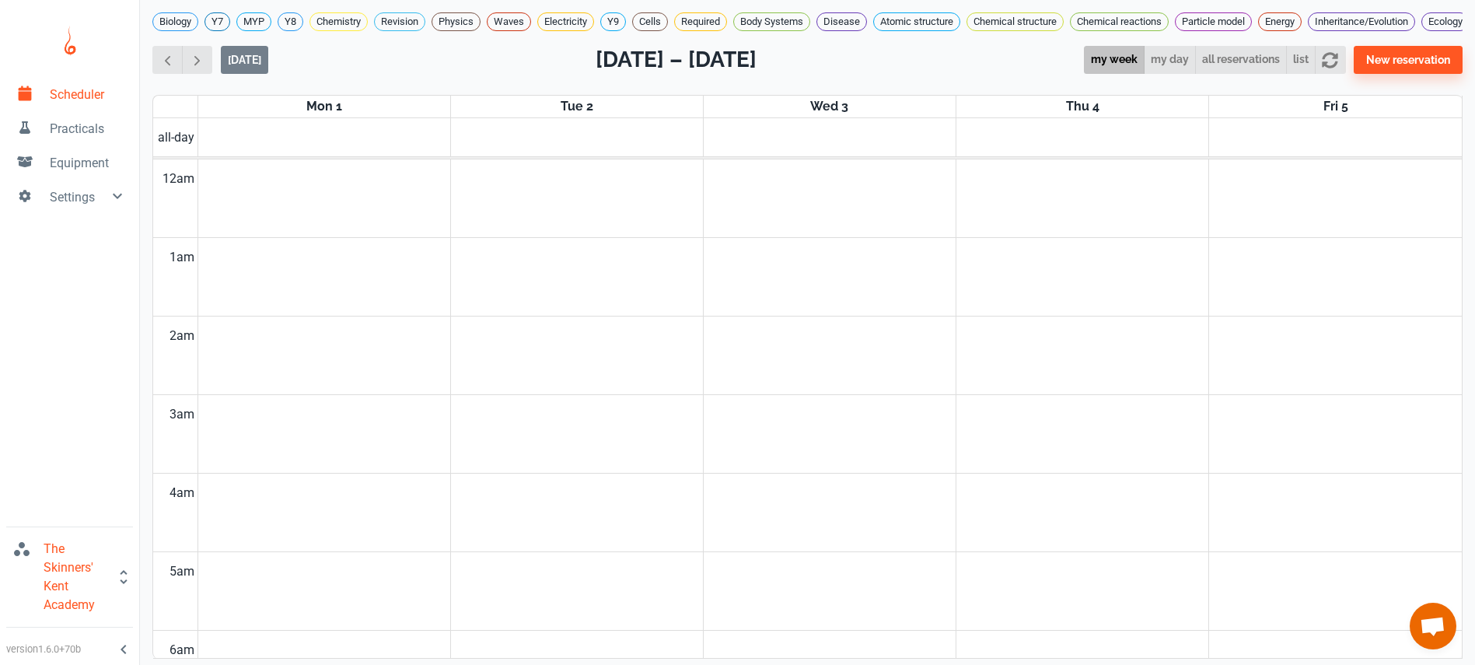
scroll to position [629, 0]
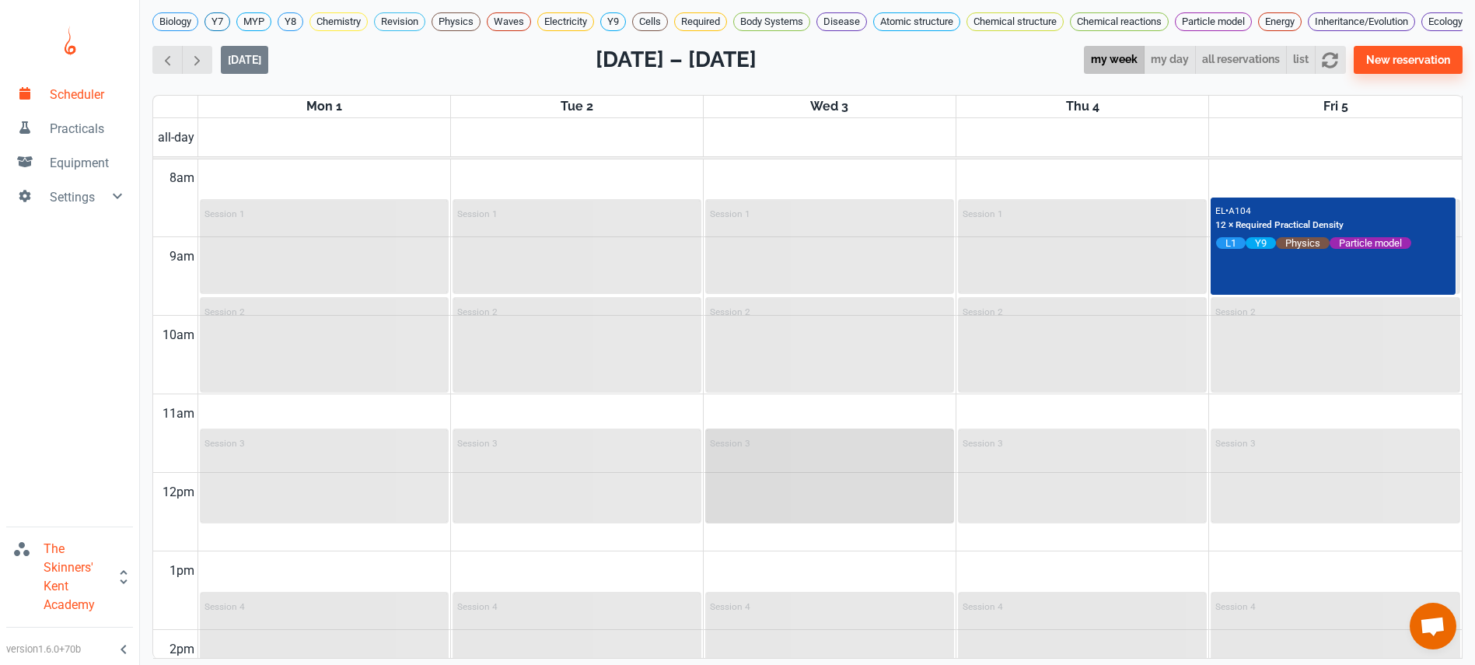
click at [829, 478] on div "Session 3" at bounding box center [830, 476] width 246 height 92
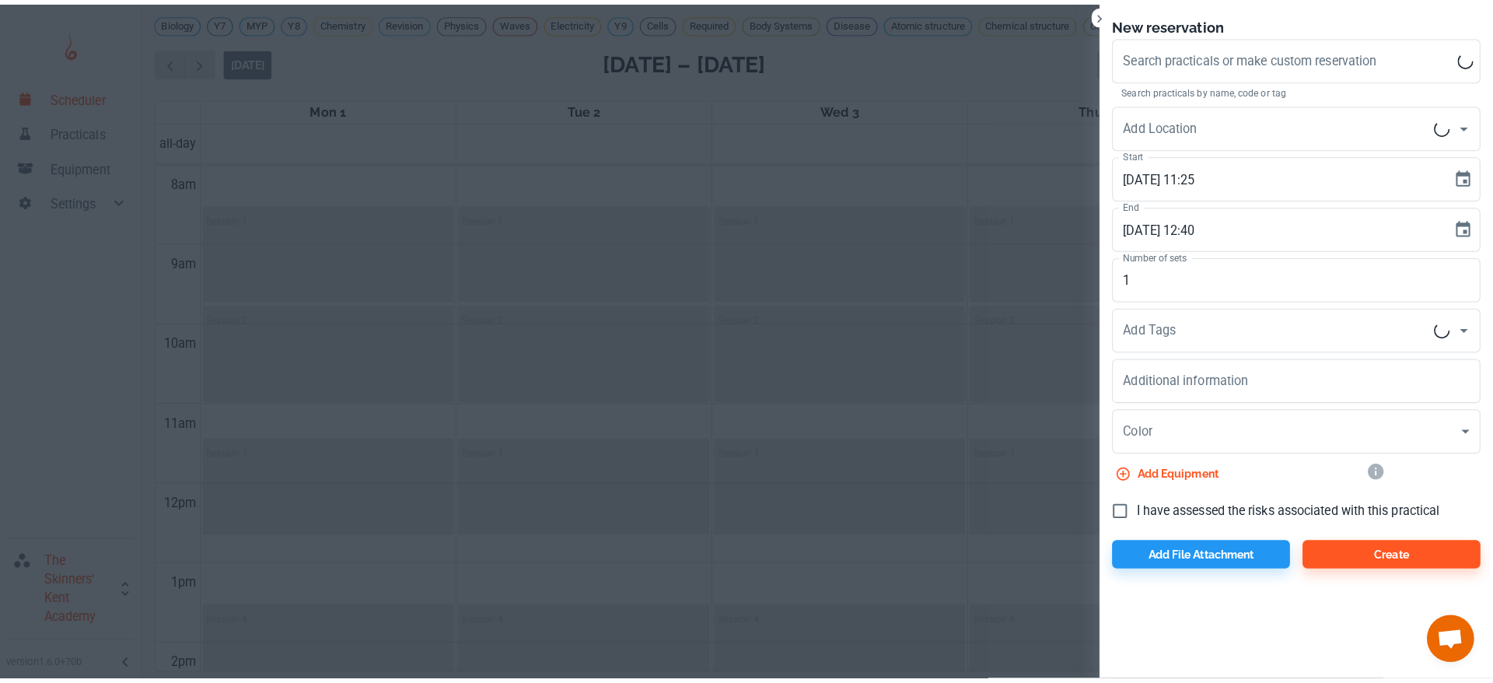
scroll to position [12, 0]
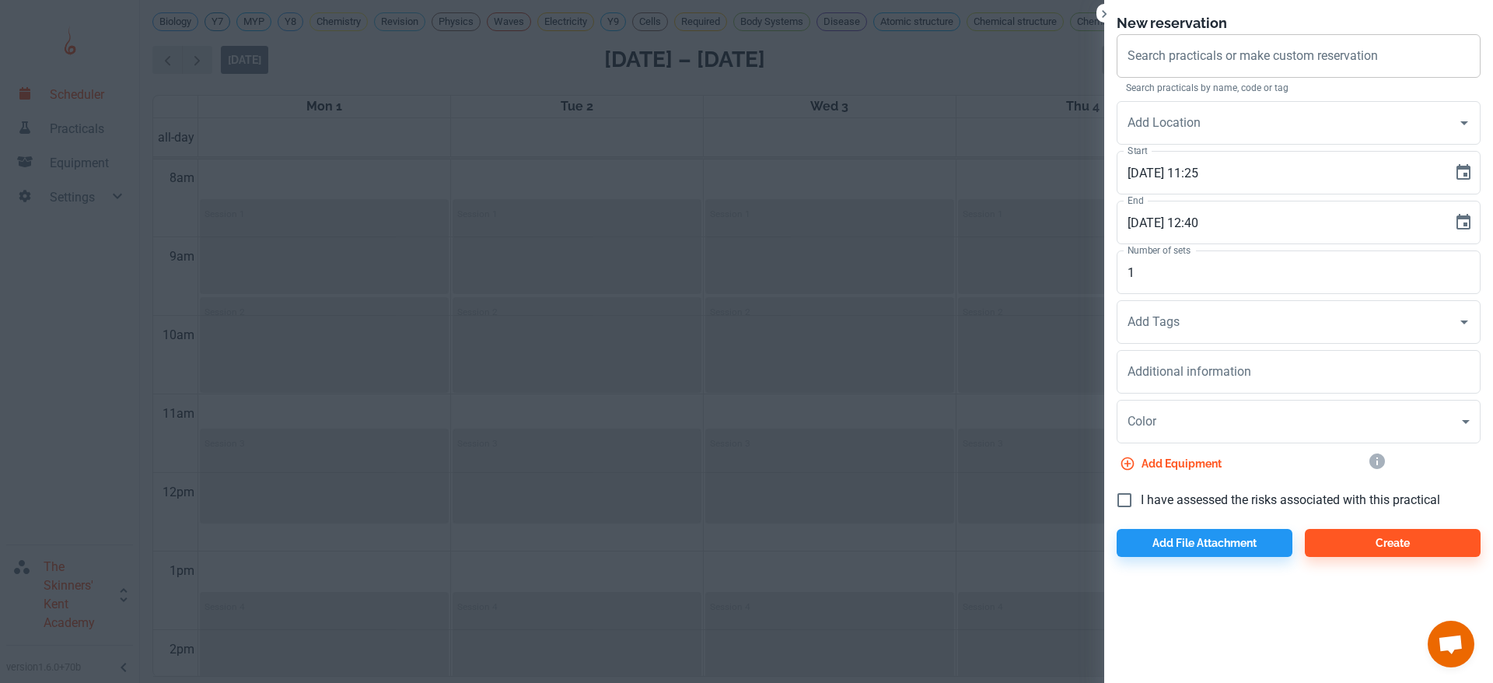
click at [1188, 60] on div "Search practicals or make custom reservation Search practicals or make custom r…" at bounding box center [1299, 56] width 364 height 44
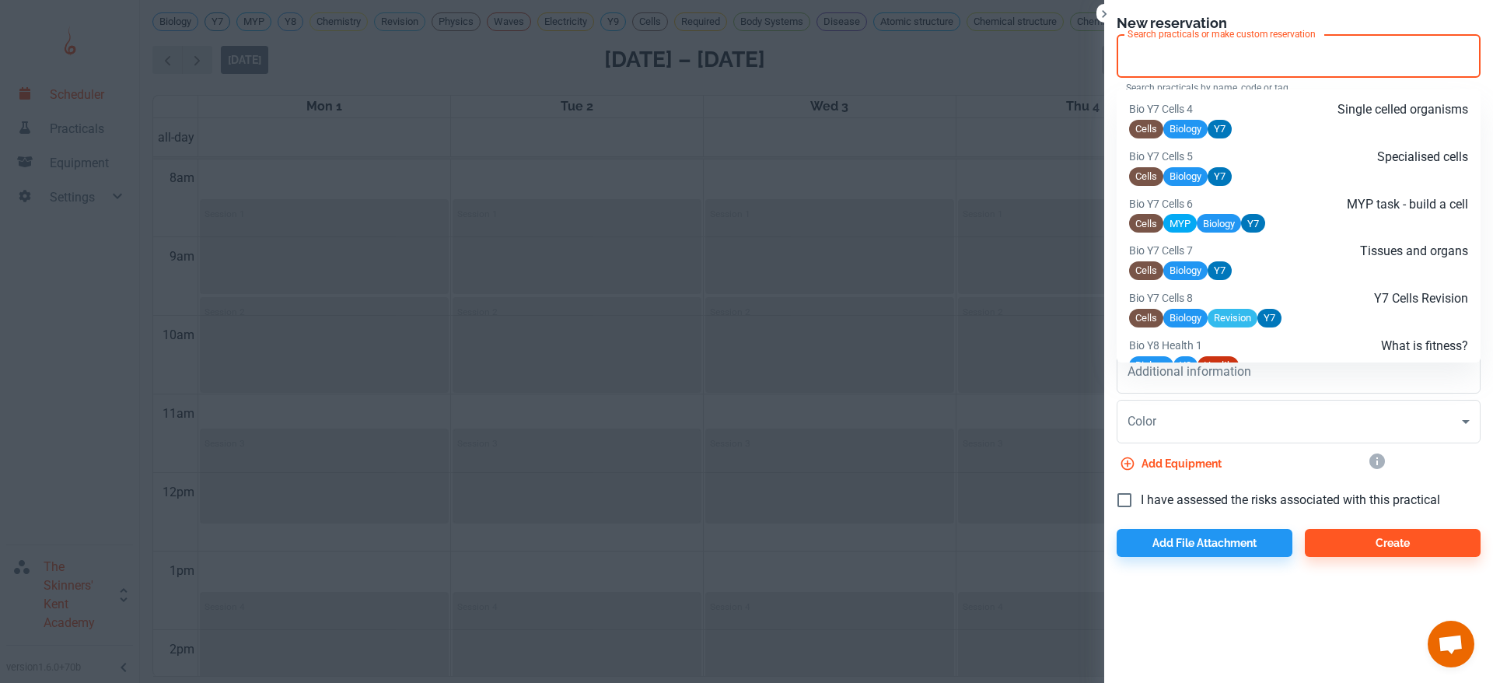
paste input "Y9 - C4 L1"
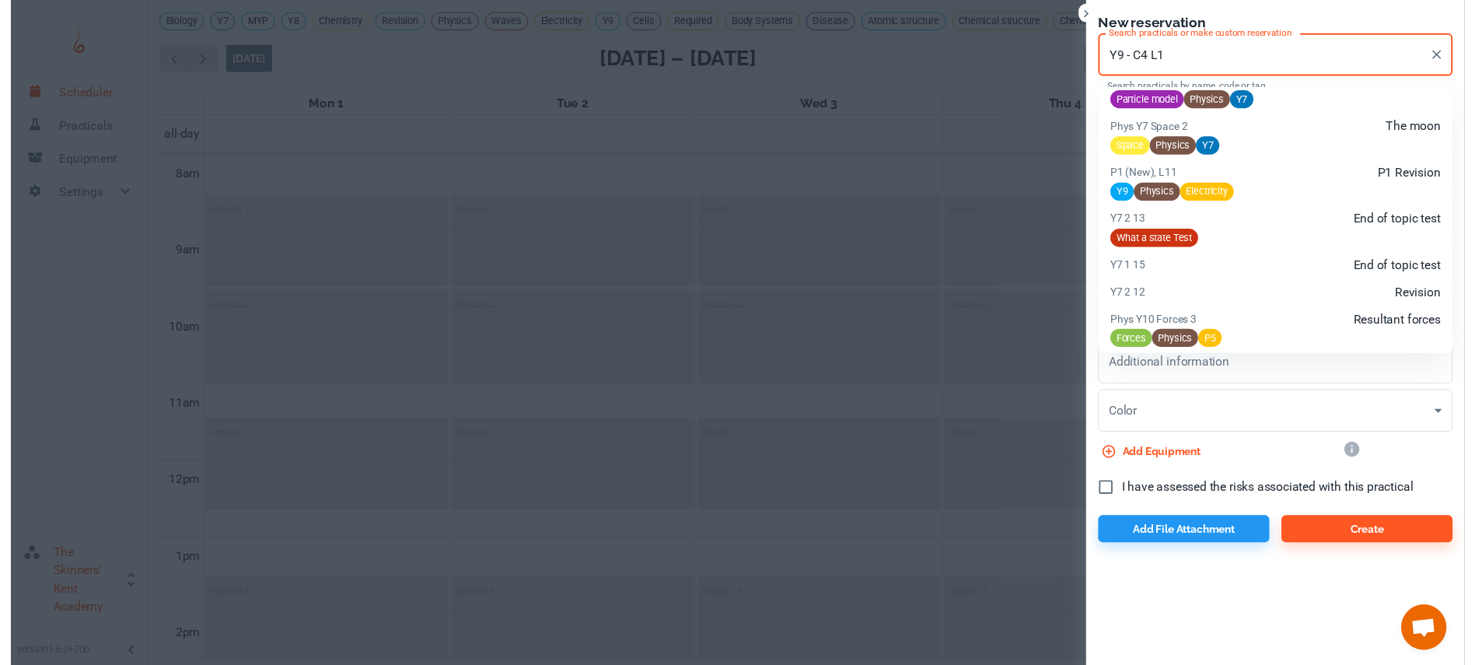
scroll to position [1070, 0]
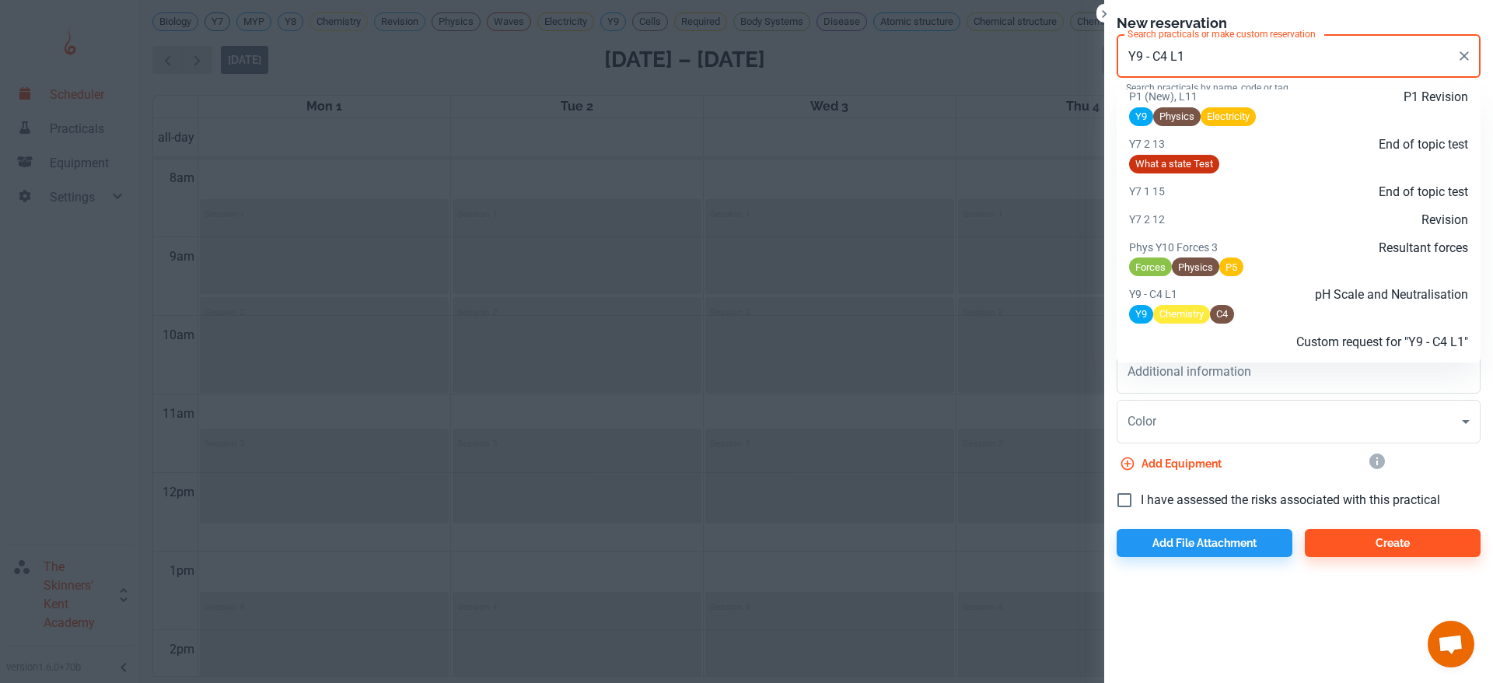
click at [1357, 285] on p "pH Scale and Neutralisation" at bounding box center [1355, 294] width 226 height 19
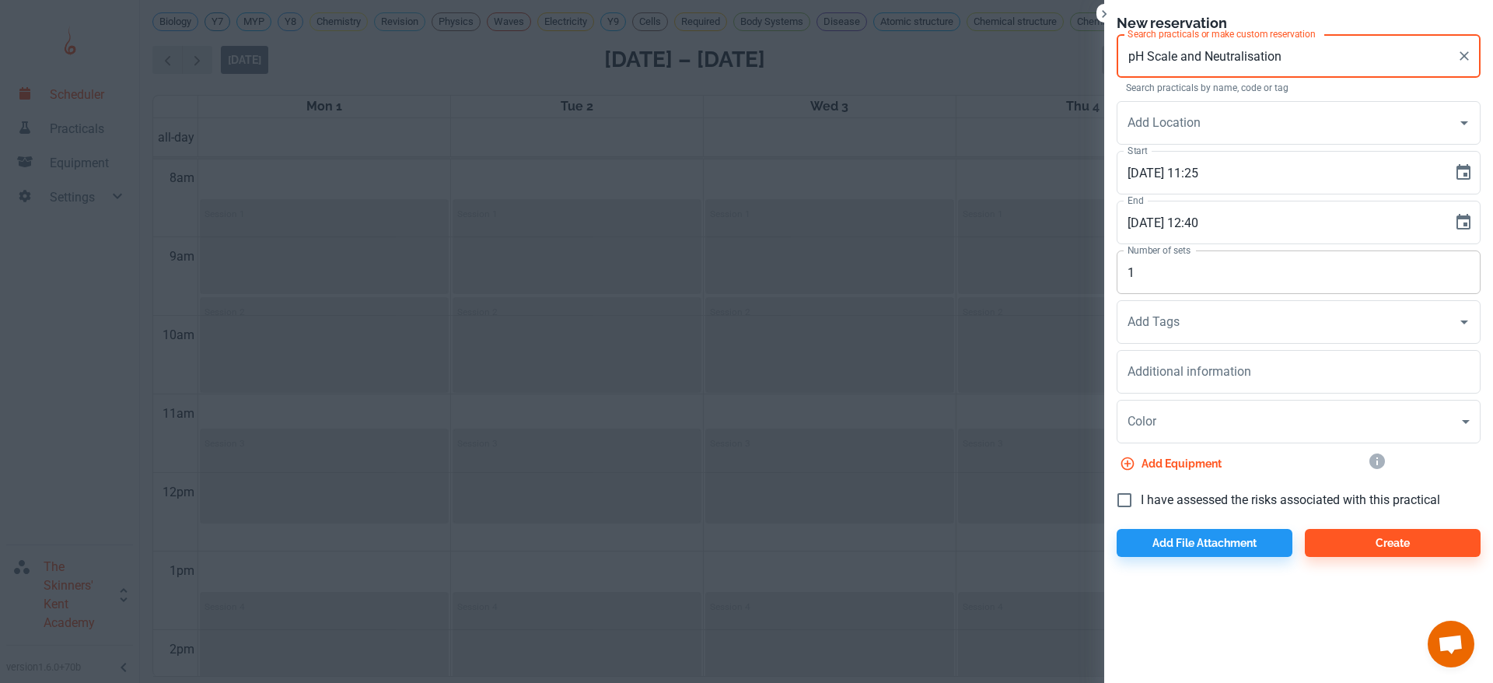
type input "pH Scale and Neutralisation"
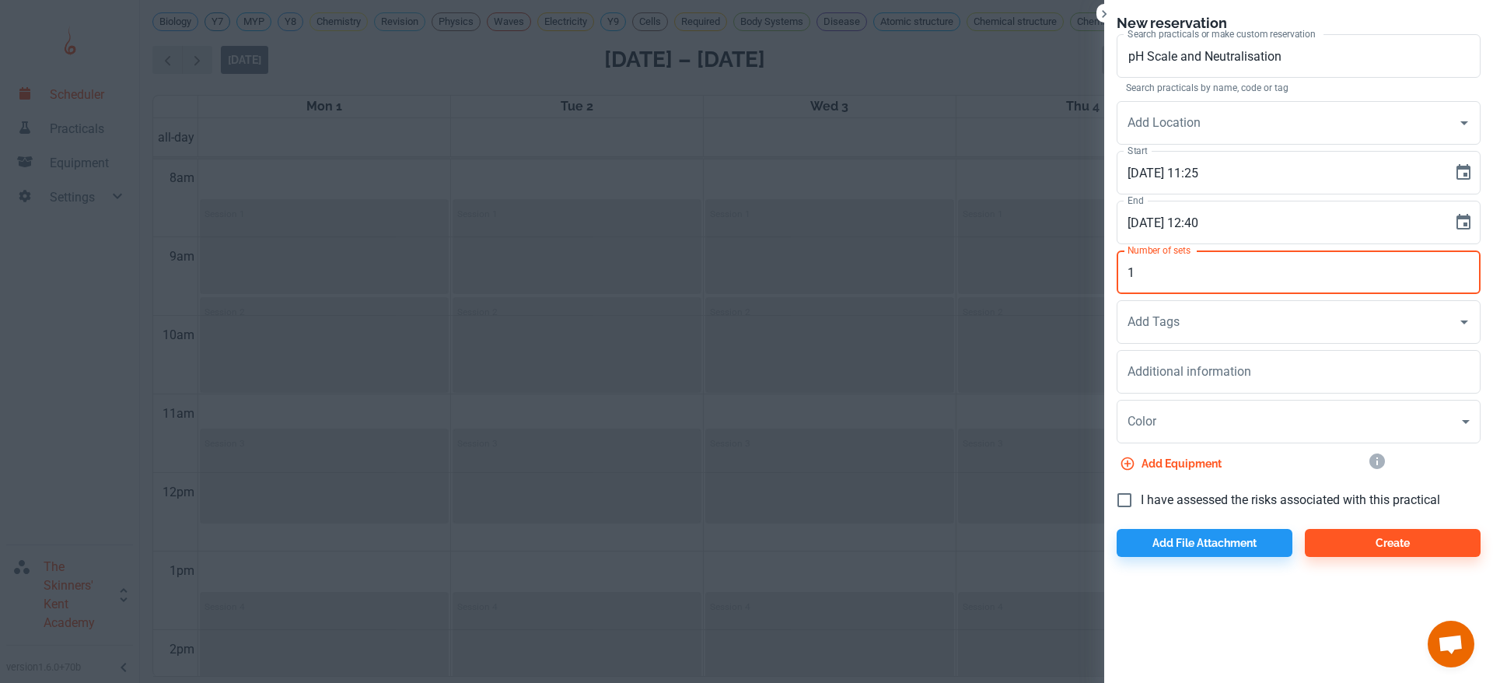
click at [1220, 275] on input "1" at bounding box center [1299, 272] width 364 height 44
type input "12"
click at [1199, 110] on input "Add Location" at bounding box center [1287, 123] width 327 height 30
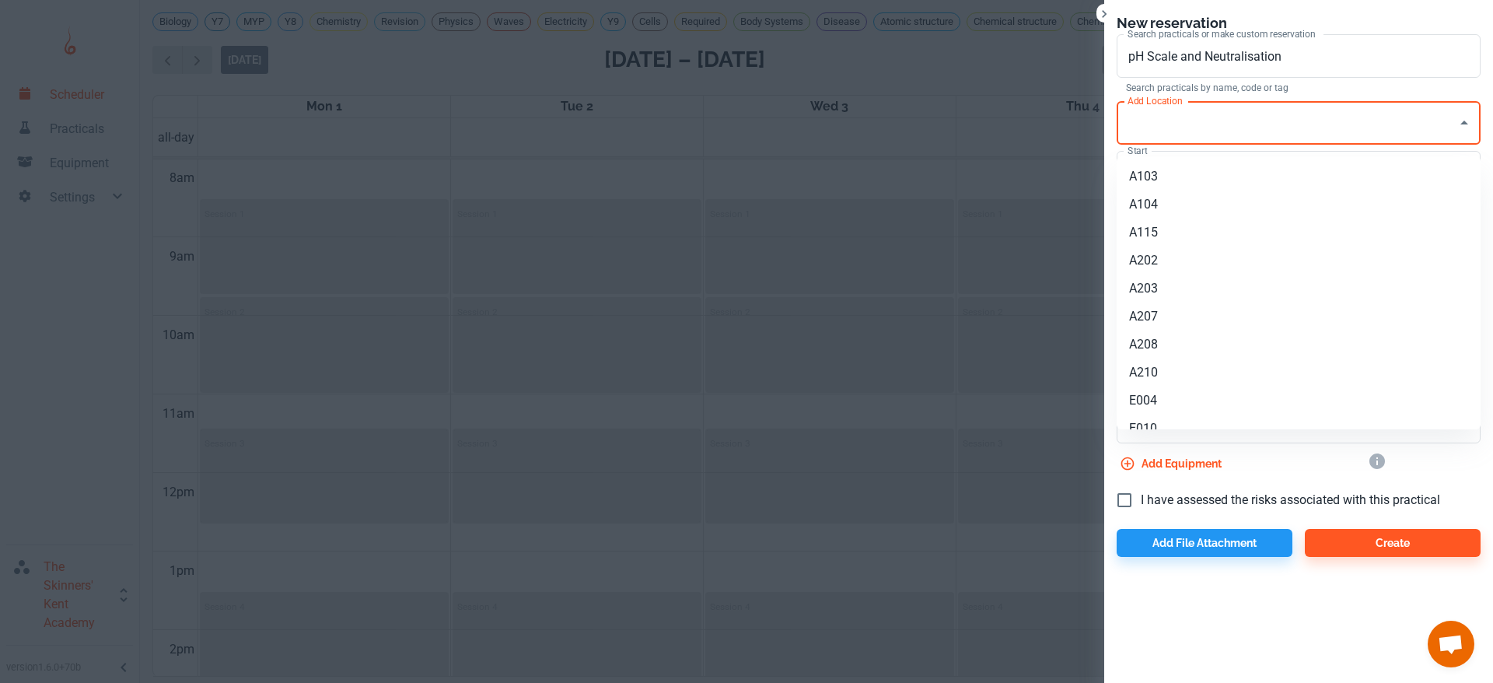
click at [1157, 205] on li "A104" at bounding box center [1299, 205] width 364 height 28
type input "A104"
click at [1162, 503] on span "I have assessed the risks associated with this practical" at bounding box center [1290, 500] width 299 height 19
click at [1141, 503] on input "I have assessed the risks associated with this practical" at bounding box center [1124, 500] width 33 height 33
checkbox input "true"
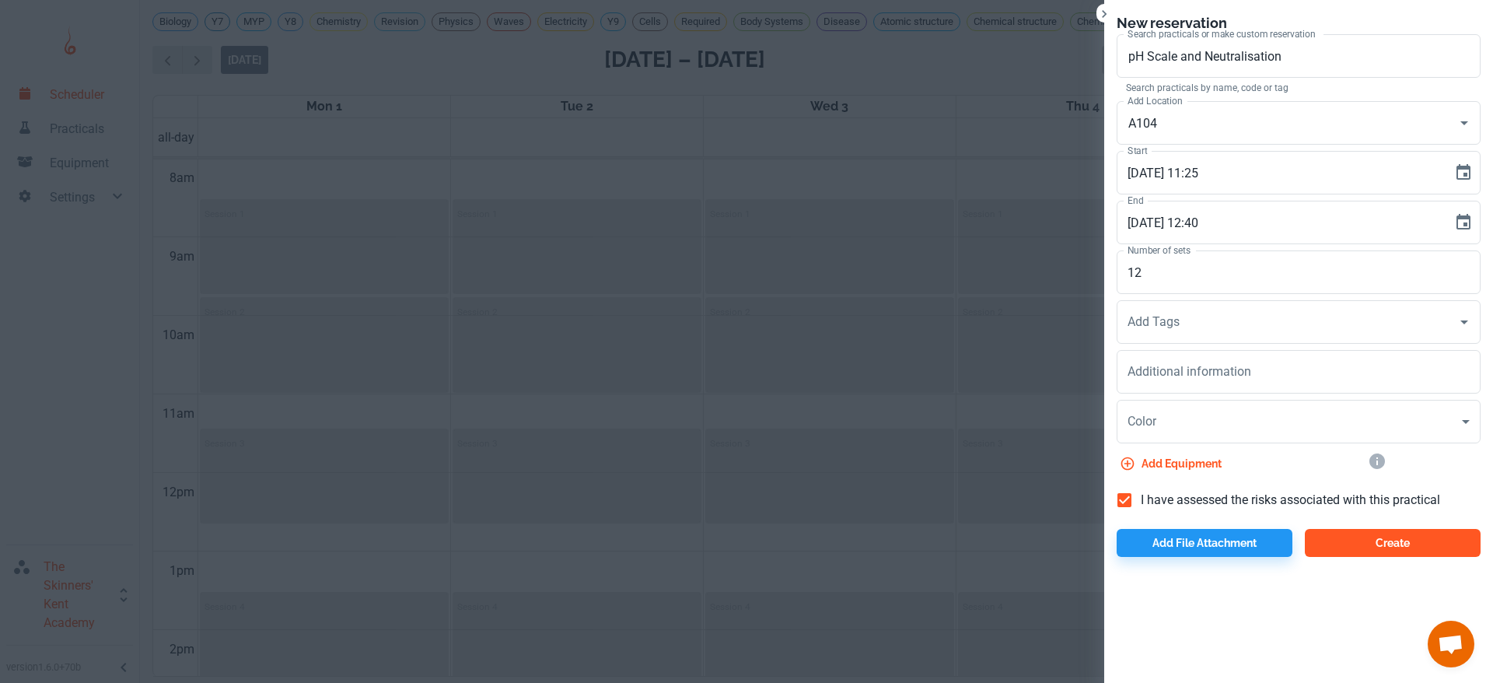
click at [1349, 543] on button "Create" at bounding box center [1393, 543] width 176 height 28
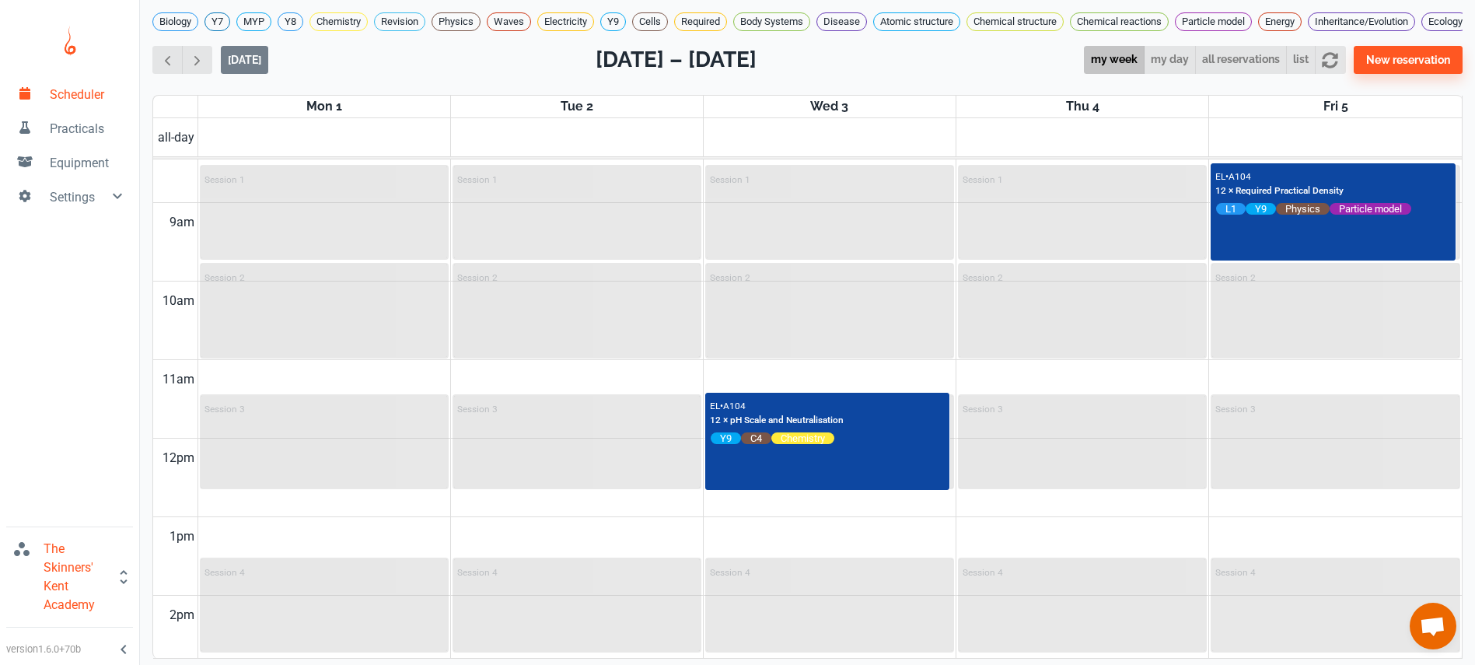
scroll to position [664, 0]
